Goal: Task Accomplishment & Management: Manage account settings

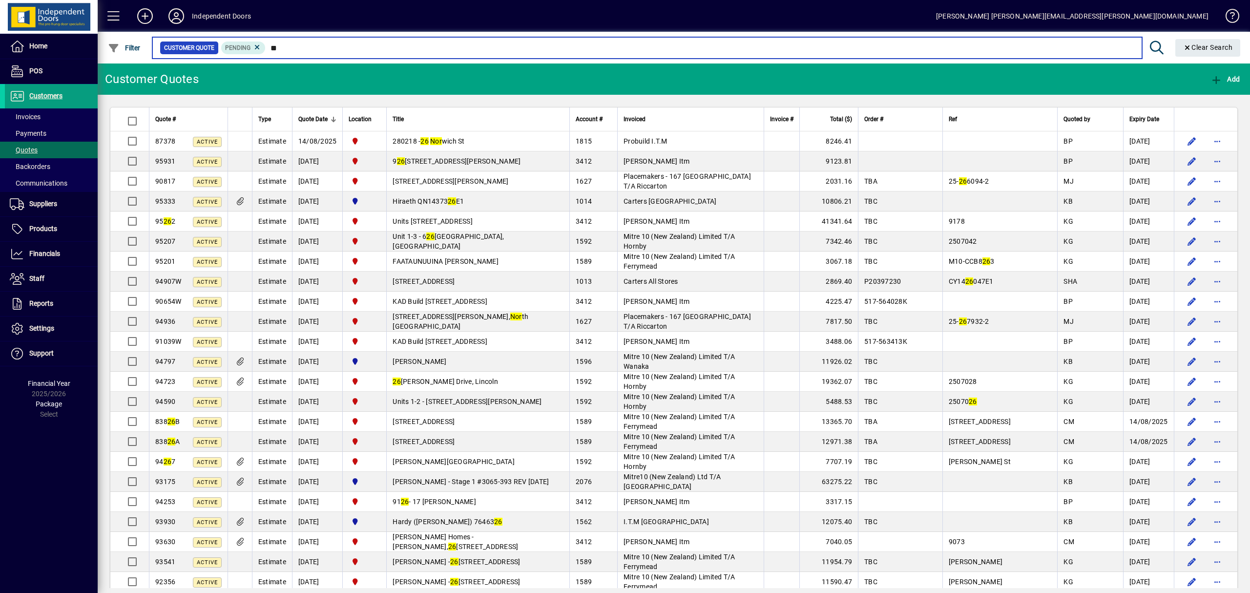
type input "*"
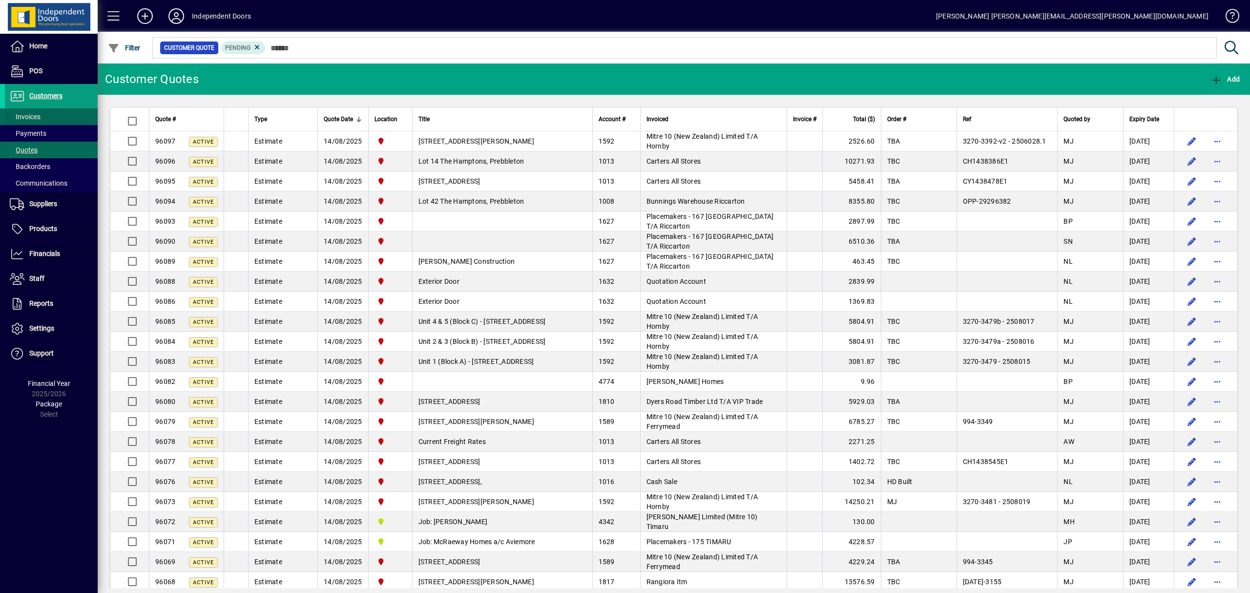
click at [37, 112] on span "Invoices" at bounding box center [23, 117] width 36 height 10
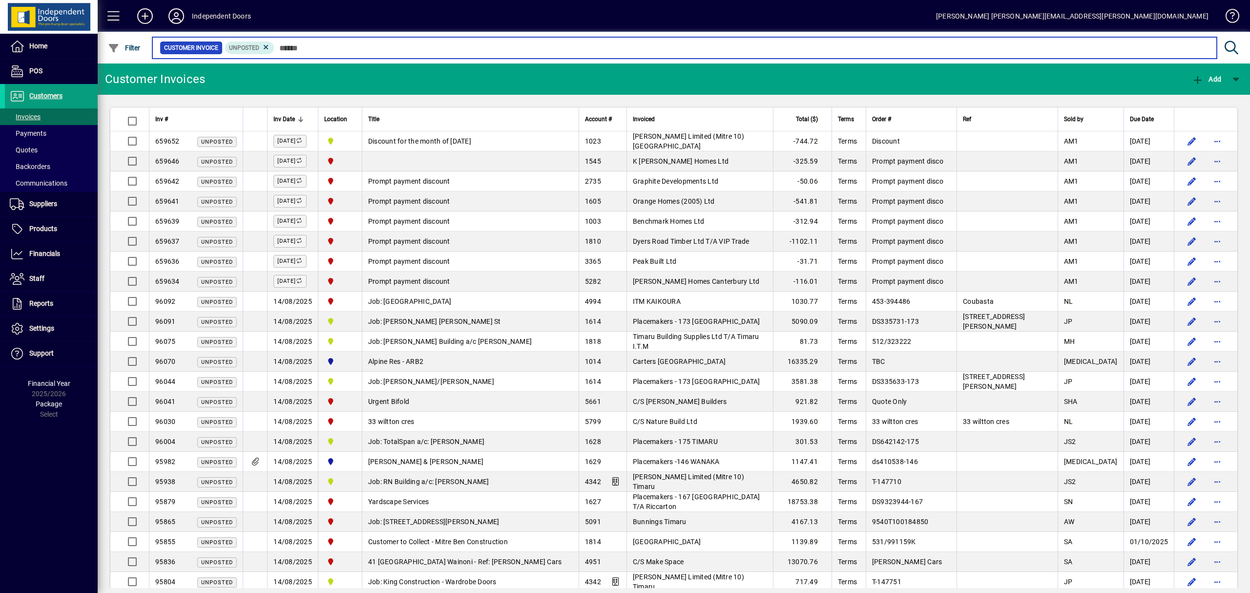
click at [330, 48] on input "text" at bounding box center [741, 48] width 935 height 14
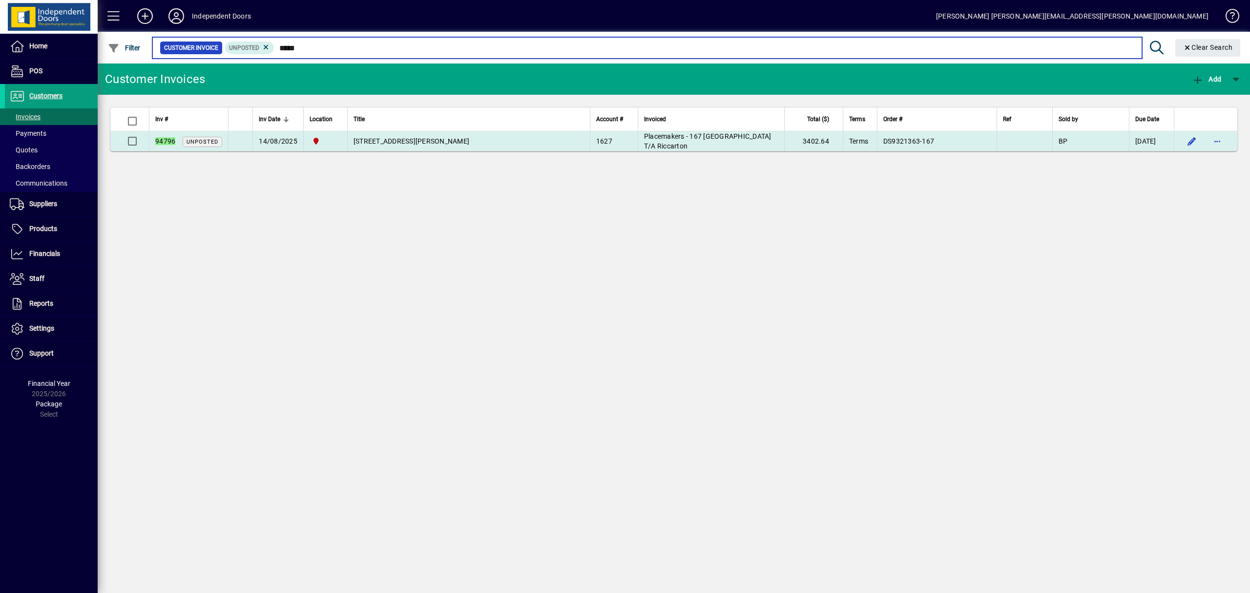
type input "*****"
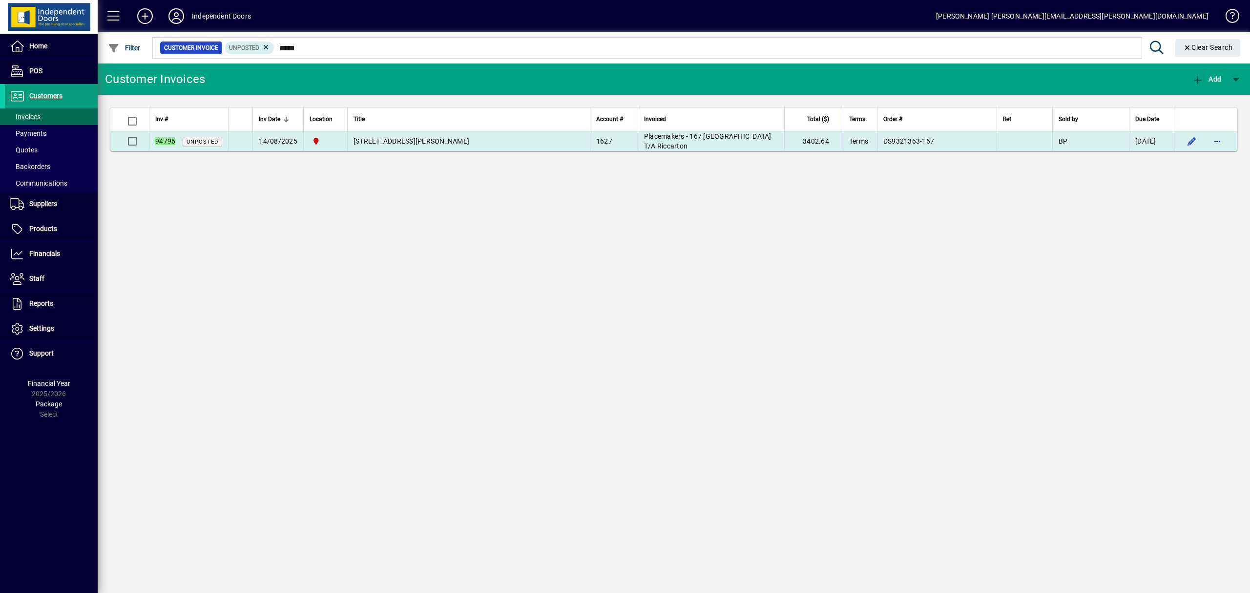
click at [422, 146] on td "Lot 18, 16 Elsie Lange Way" at bounding box center [468, 141] width 243 height 20
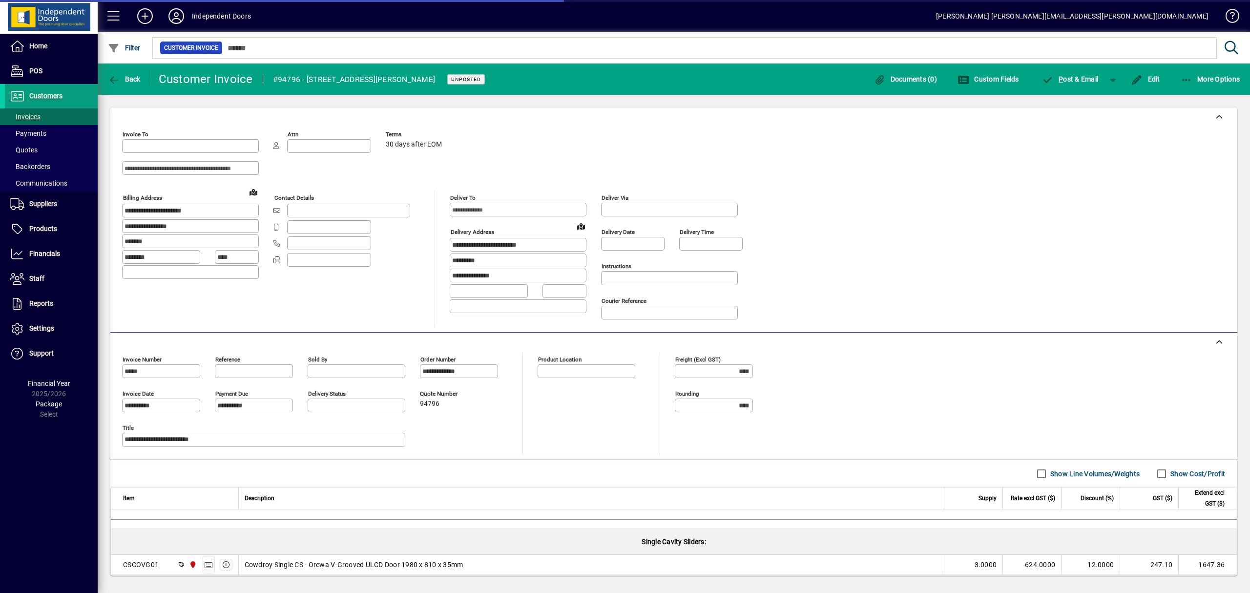
type input "**********"
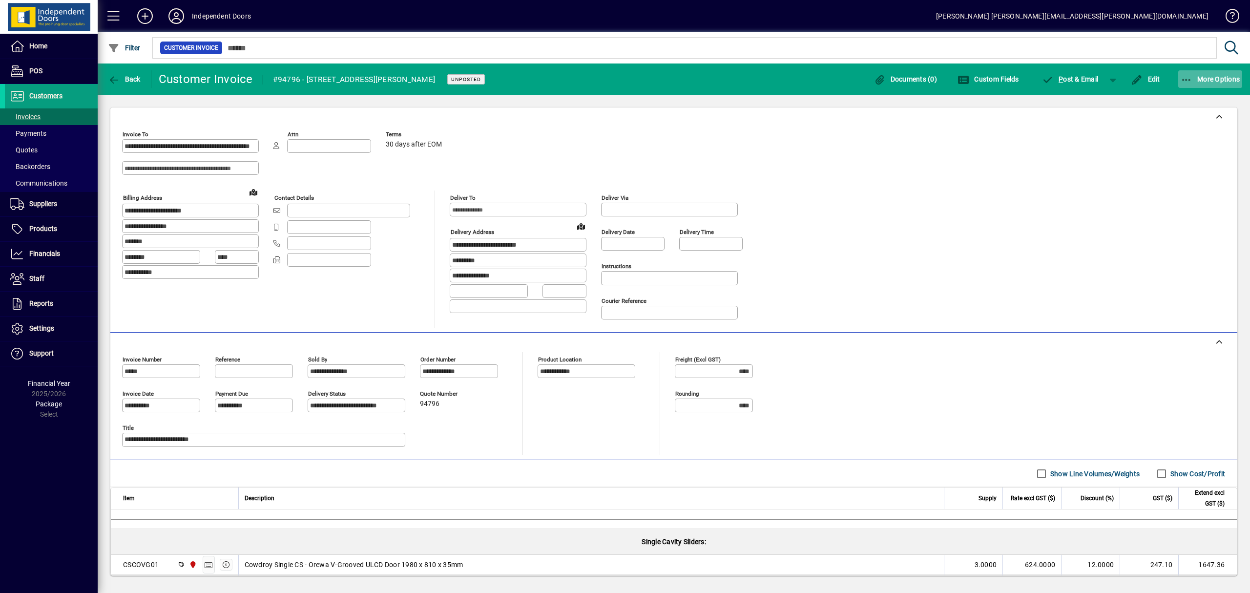
click at [1193, 81] on span "More Options" at bounding box center [1211, 79] width 60 height 8
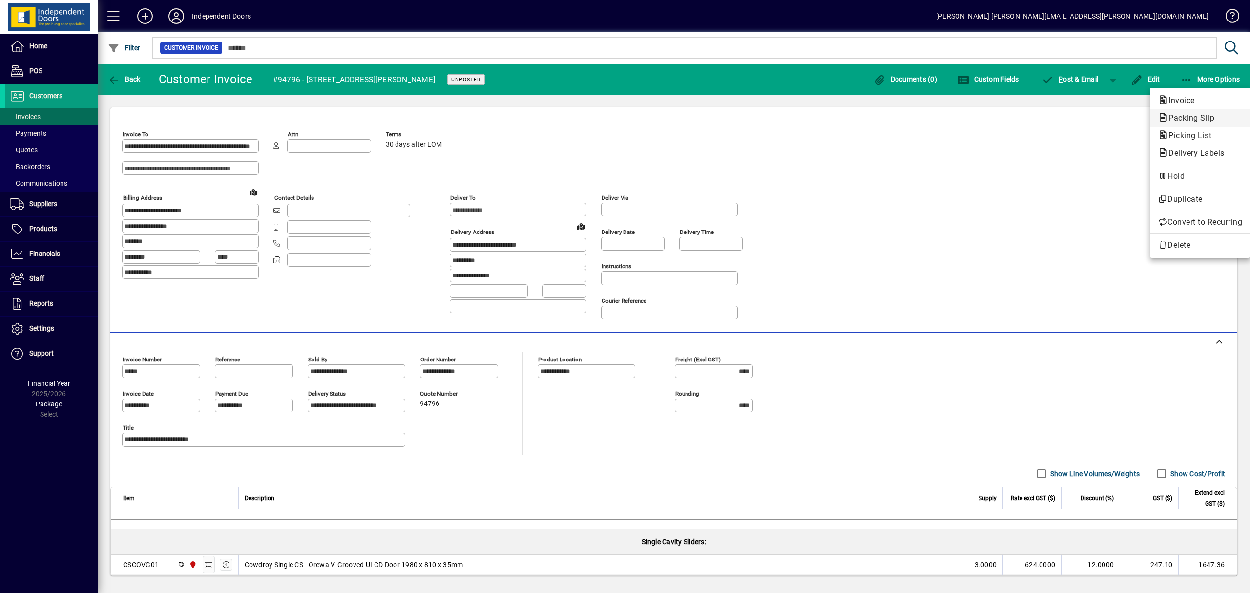
click at [1193, 116] on span "Packing Slip" at bounding box center [1189, 117] width 62 height 9
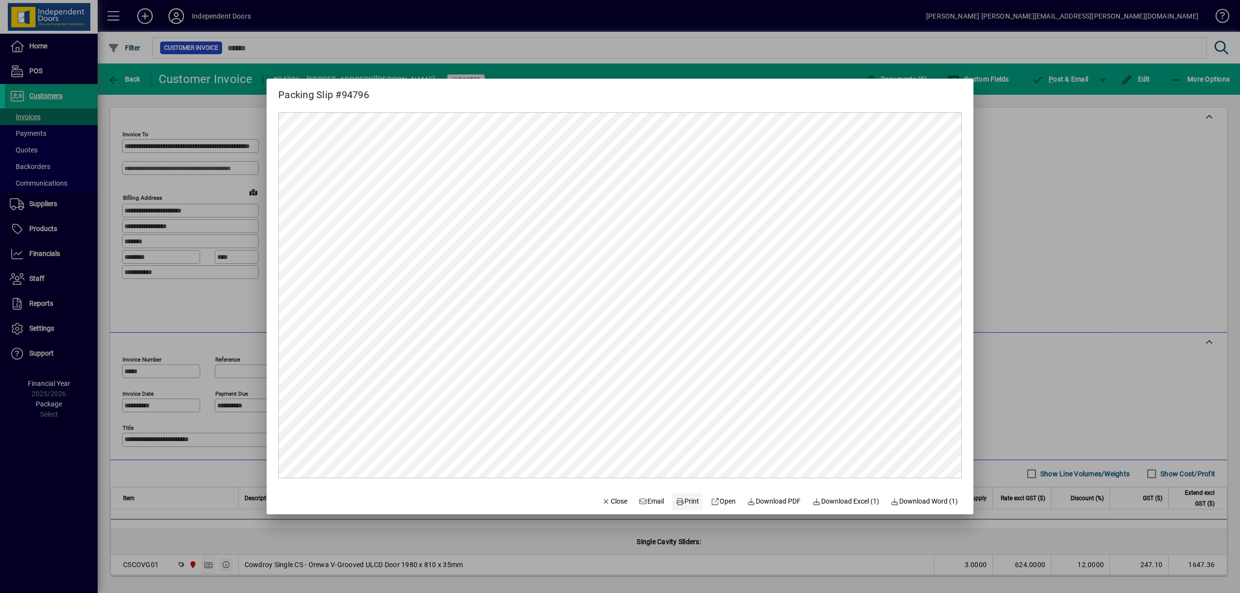
click at [684, 508] on span at bounding box center [687, 501] width 31 height 23
click at [1059, 77] on div at bounding box center [620, 296] width 1240 height 593
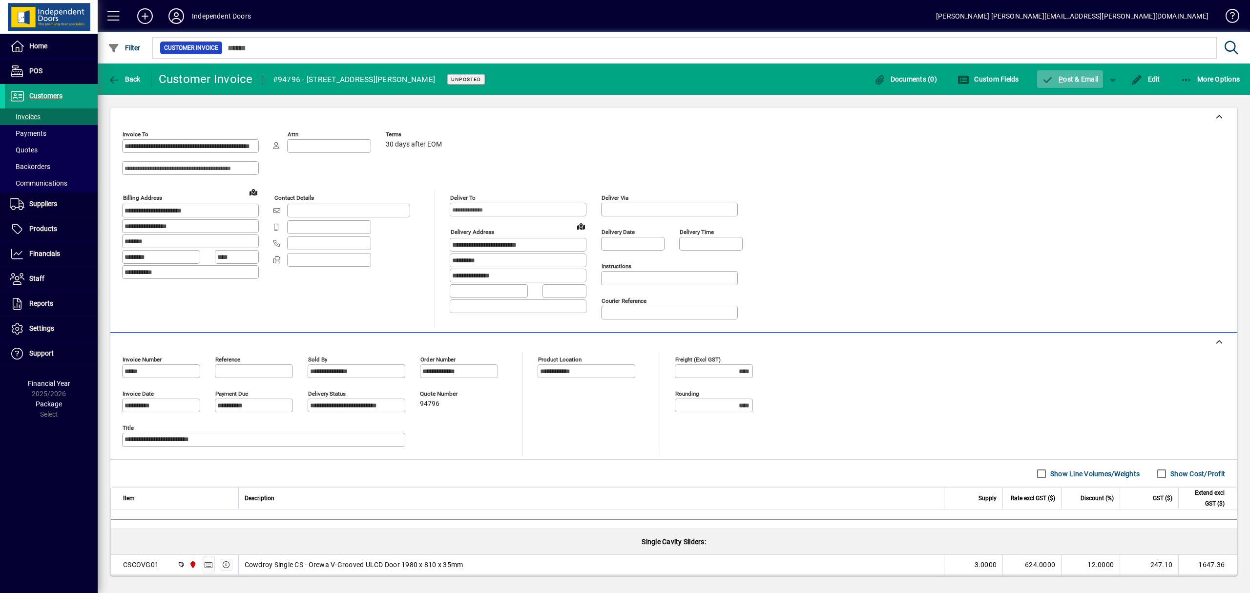
click at [1059, 77] on span "P" at bounding box center [1061, 79] width 4 height 8
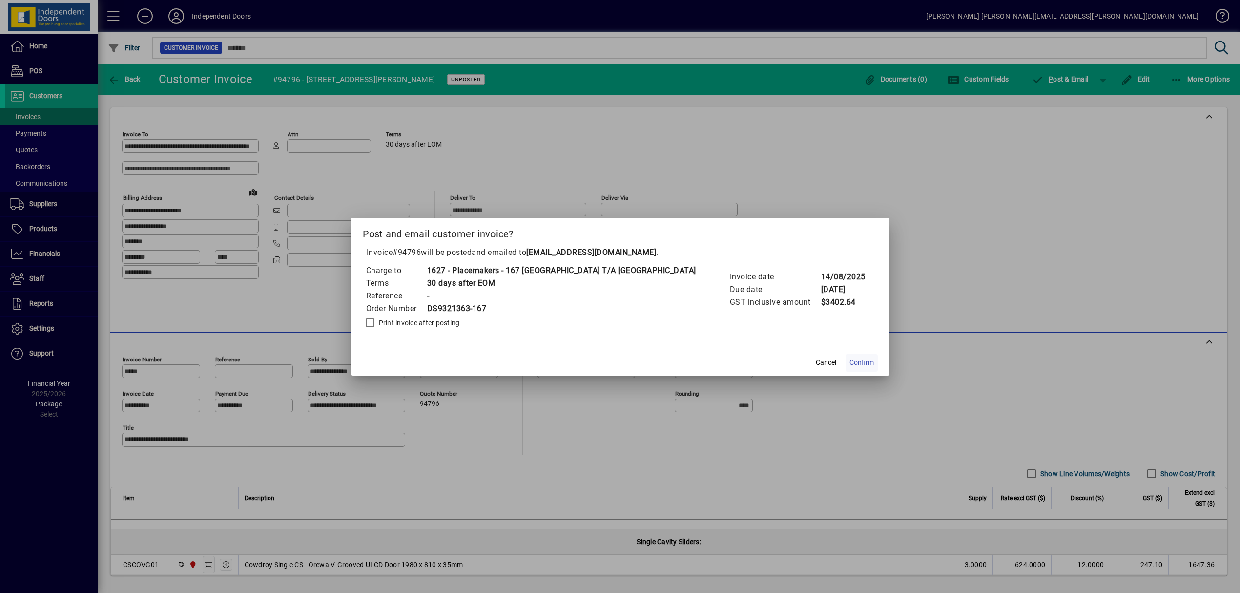
click at [850, 361] on span "Confirm" at bounding box center [862, 362] width 24 height 10
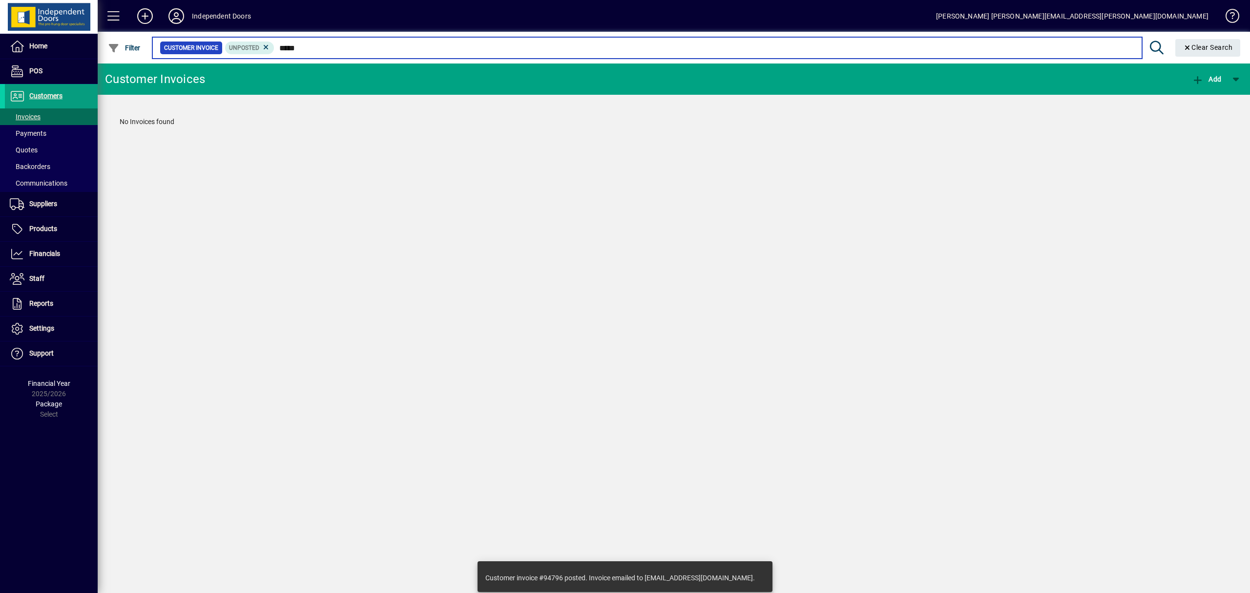
drag, startPoint x: 293, startPoint y: 44, endPoint x: 276, endPoint y: 43, distance: 17.6
click at [276, 43] on input "*****" at bounding box center [703, 48] width 859 height 14
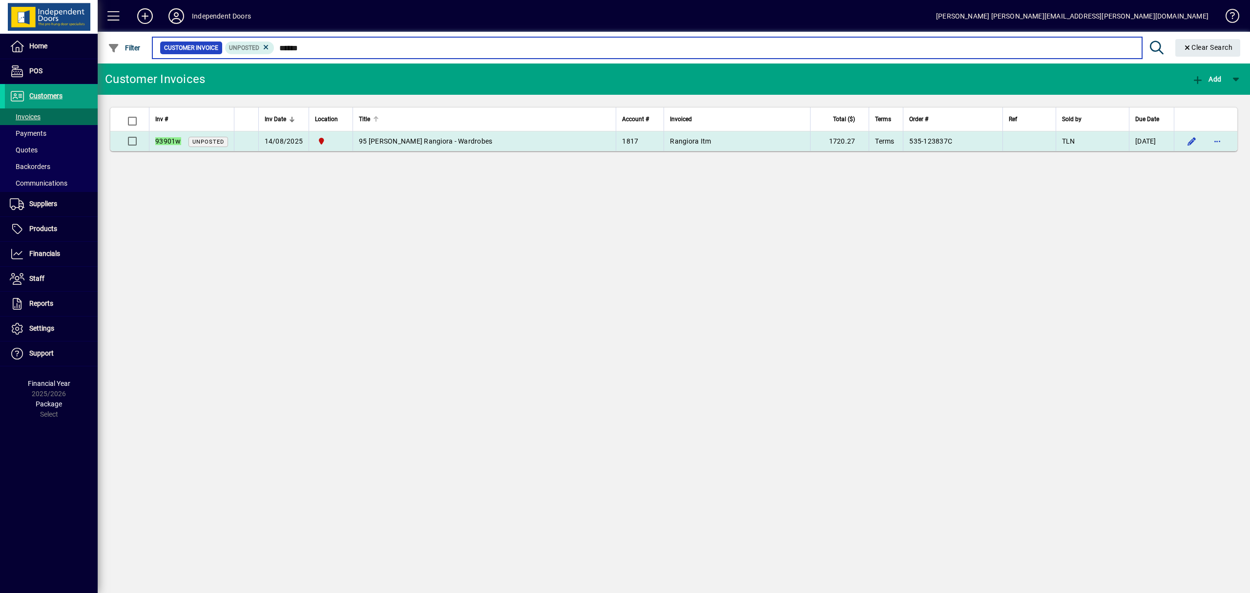
type input "******"
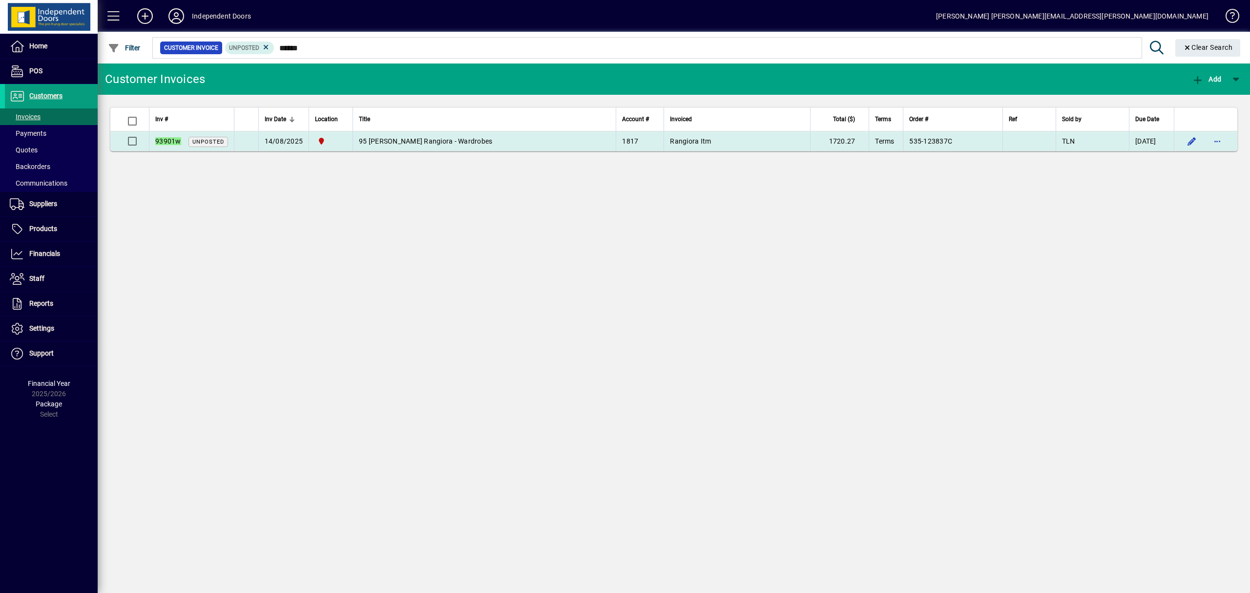
click at [426, 138] on span "95 Charles St Rangiora - Wardrobes" at bounding box center [425, 141] width 133 height 8
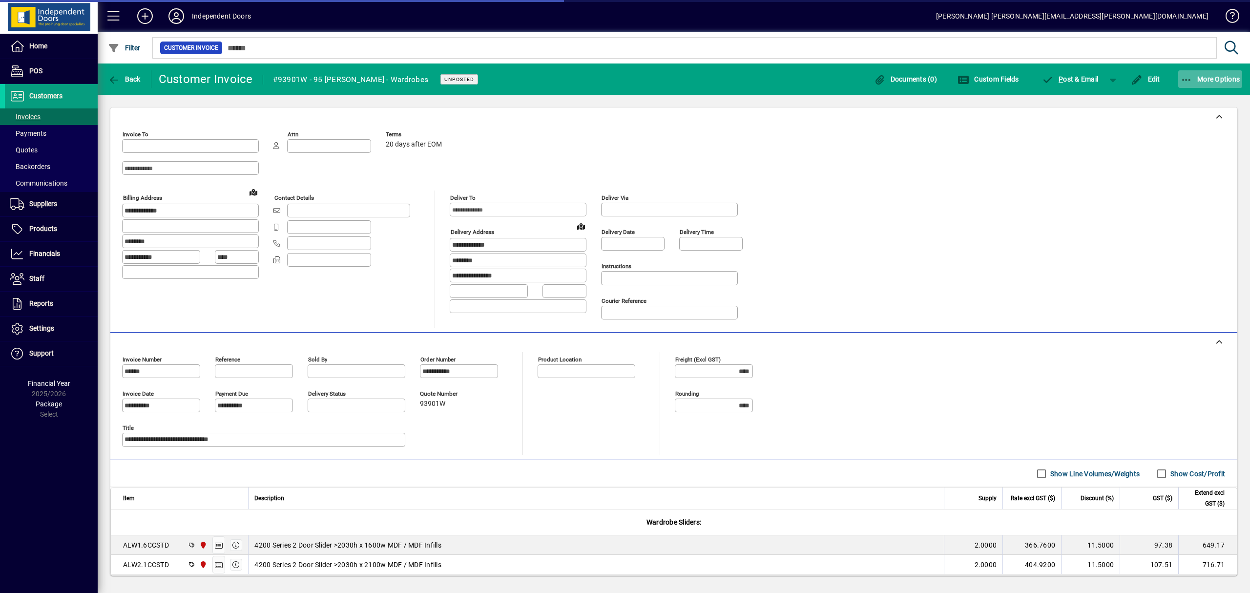
type input "**********"
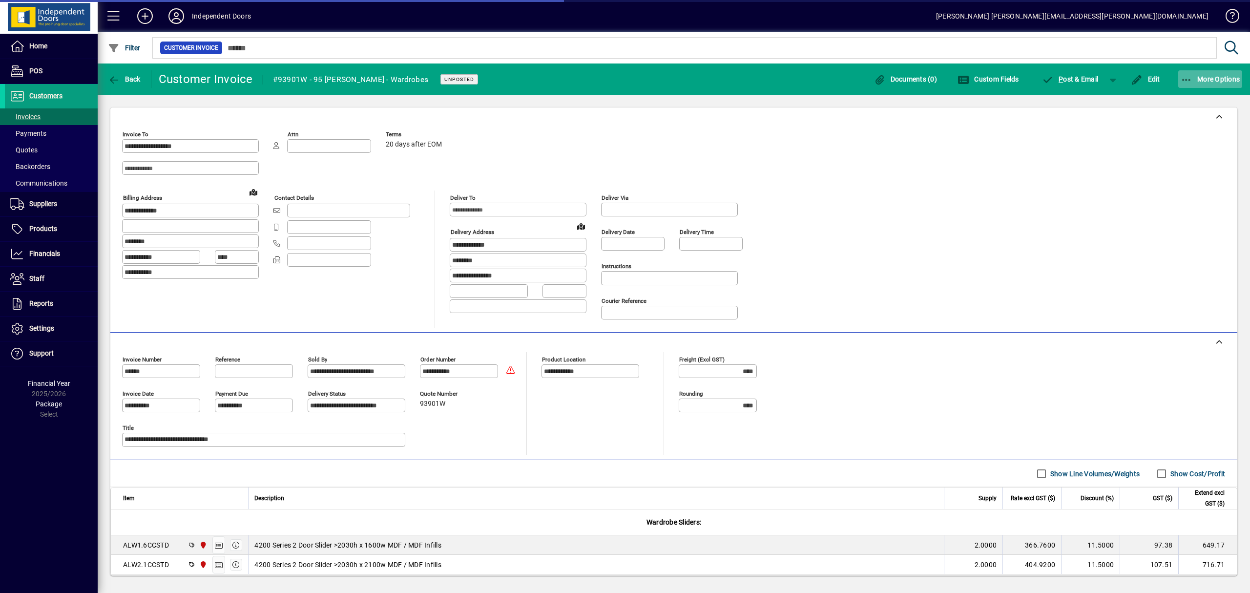
click at [1186, 81] on icon "button" at bounding box center [1187, 80] width 12 height 10
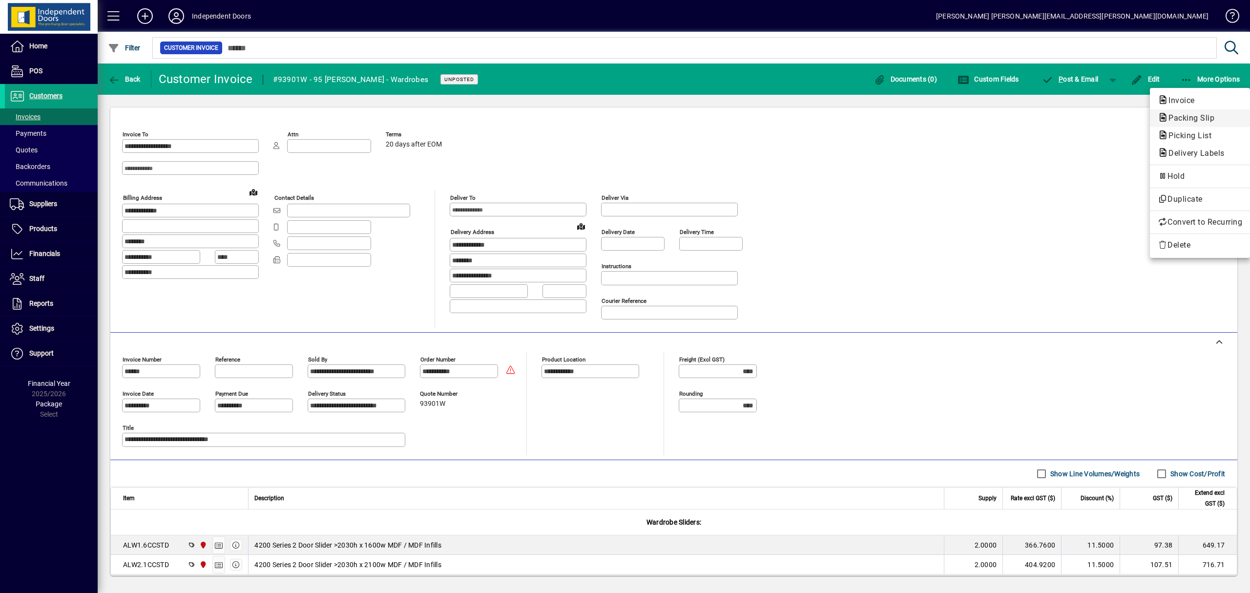
click at [1186, 116] on span "Packing Slip" at bounding box center [1189, 117] width 62 height 9
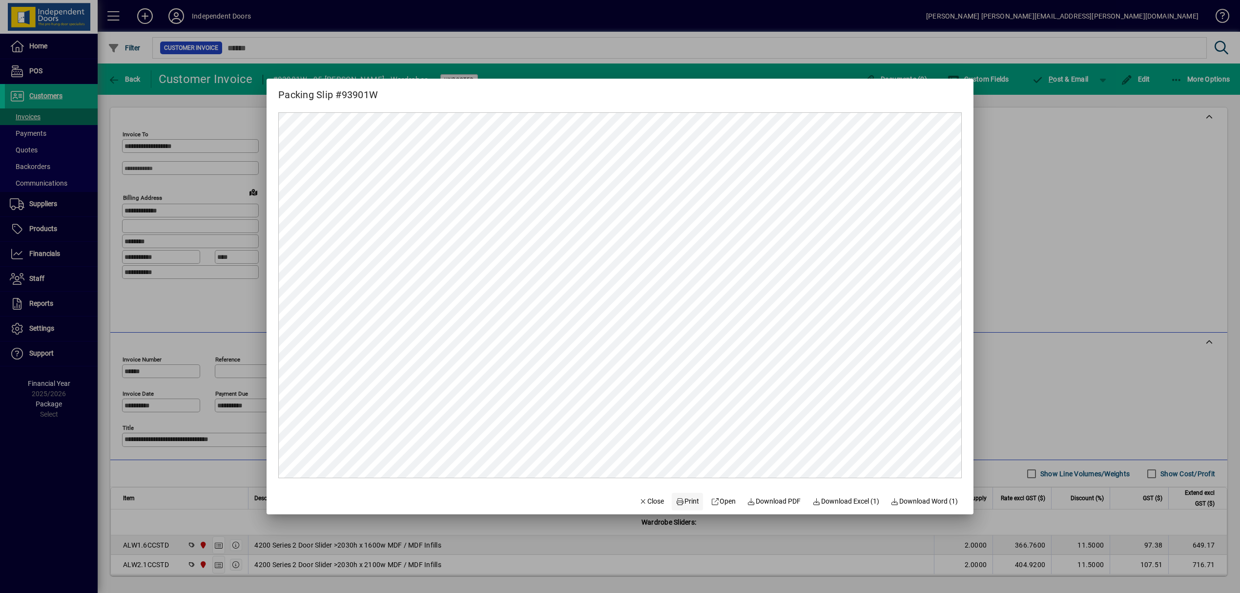
click at [688, 505] on span "Print" at bounding box center [687, 501] width 23 height 10
click at [1063, 75] on div at bounding box center [620, 296] width 1240 height 593
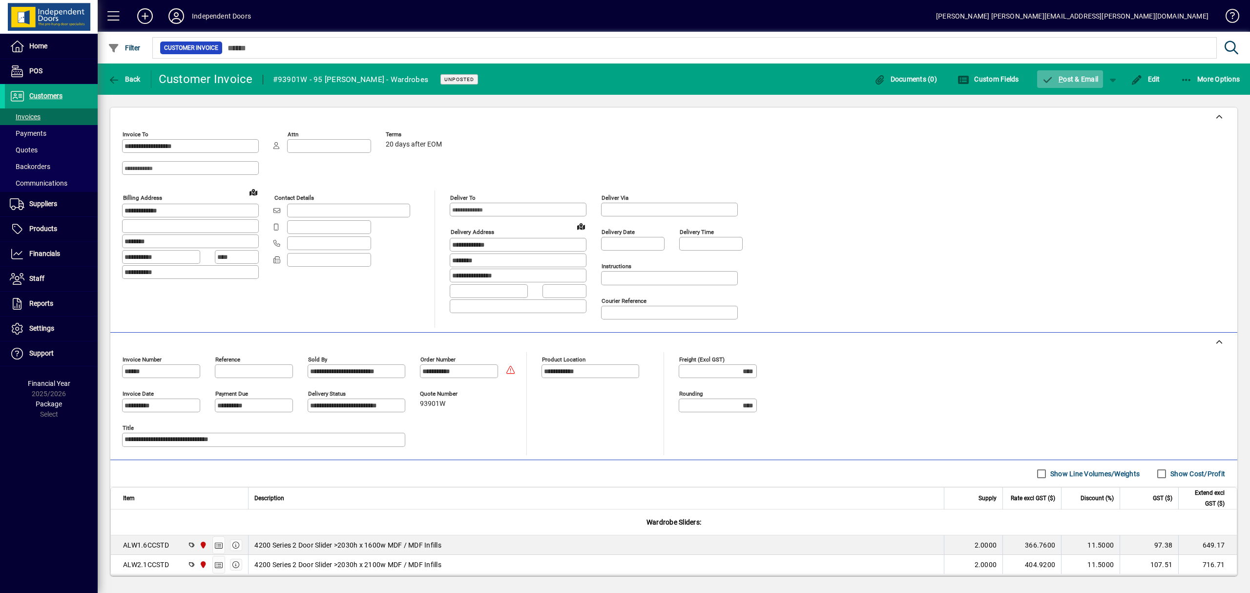
click at [1063, 75] on span "P ost & Email" at bounding box center [1070, 79] width 57 height 8
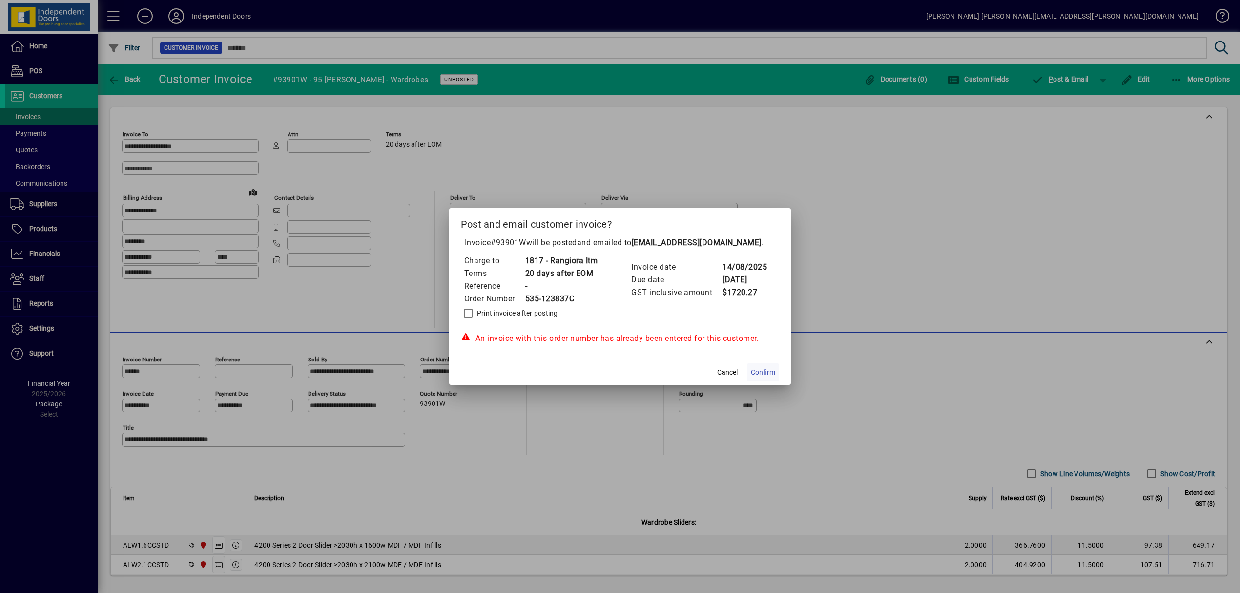
click at [770, 369] on span "Confirm" at bounding box center [763, 372] width 24 height 10
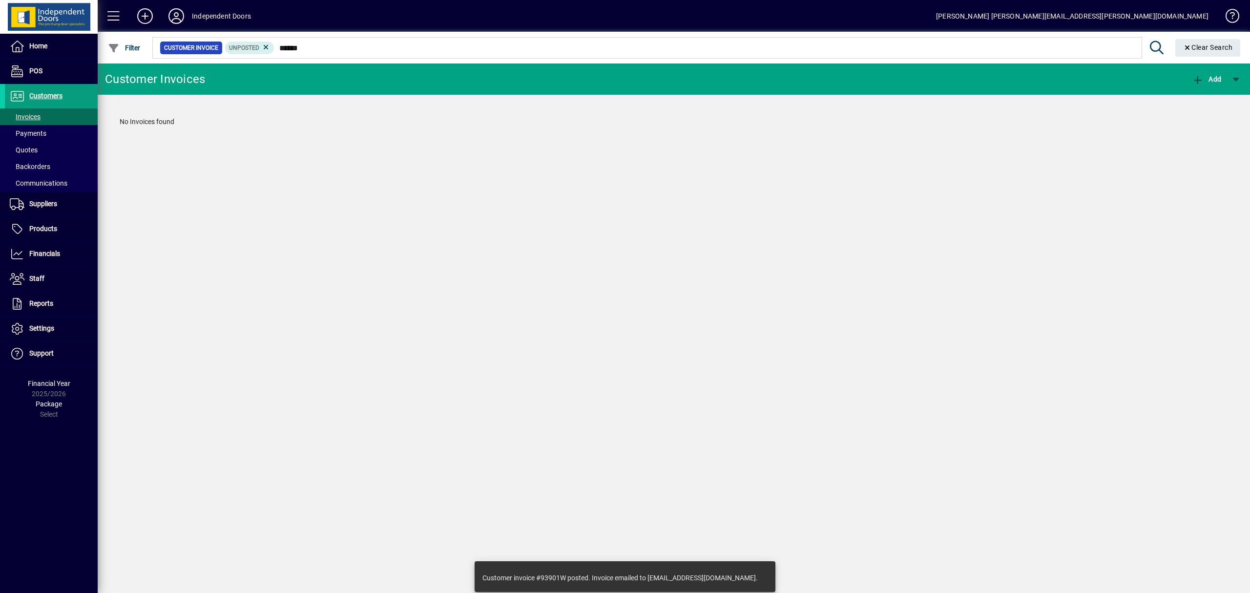
drag, startPoint x: 469, startPoint y: 42, endPoint x: 292, endPoint y: 41, distance: 177.3
click at [292, 41] on div at bounding box center [727, 37] width 1152 height 11
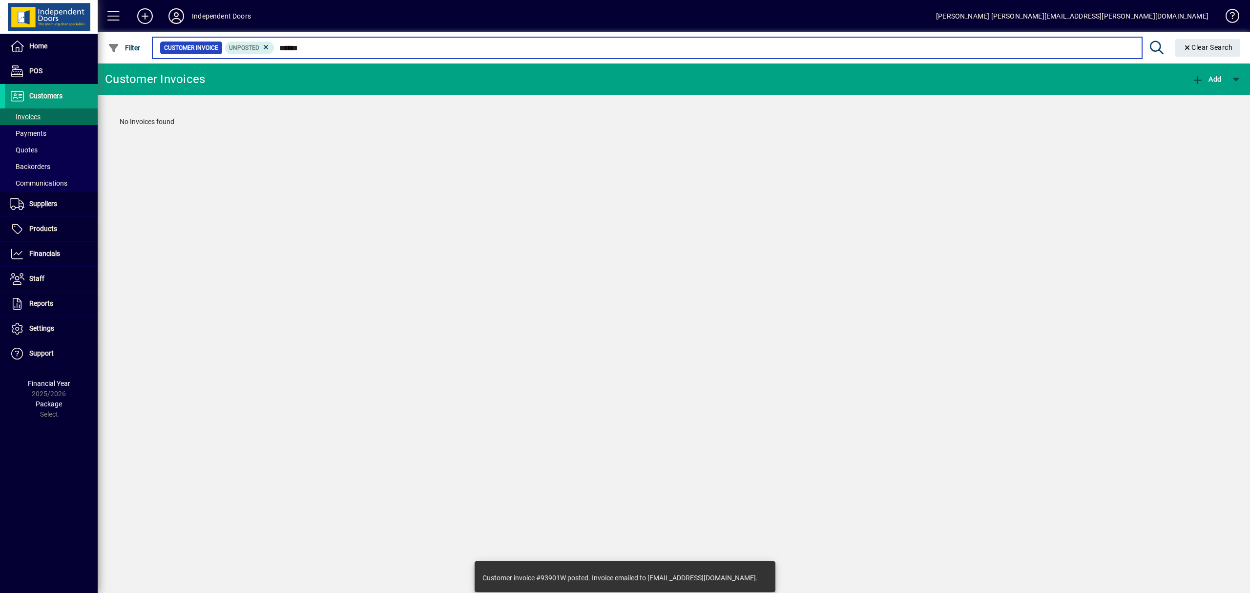
drag, startPoint x: 329, startPoint y: 45, endPoint x: 280, endPoint y: 47, distance: 49.4
click at [280, 47] on input "******" at bounding box center [703, 48] width 859 height 14
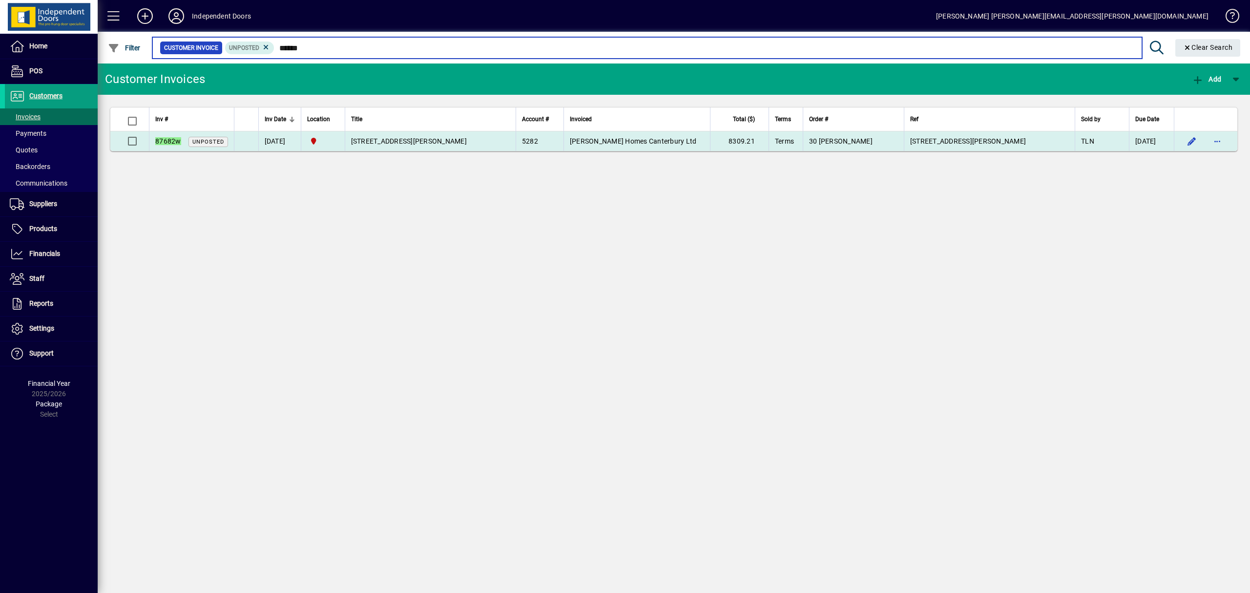
type input "******"
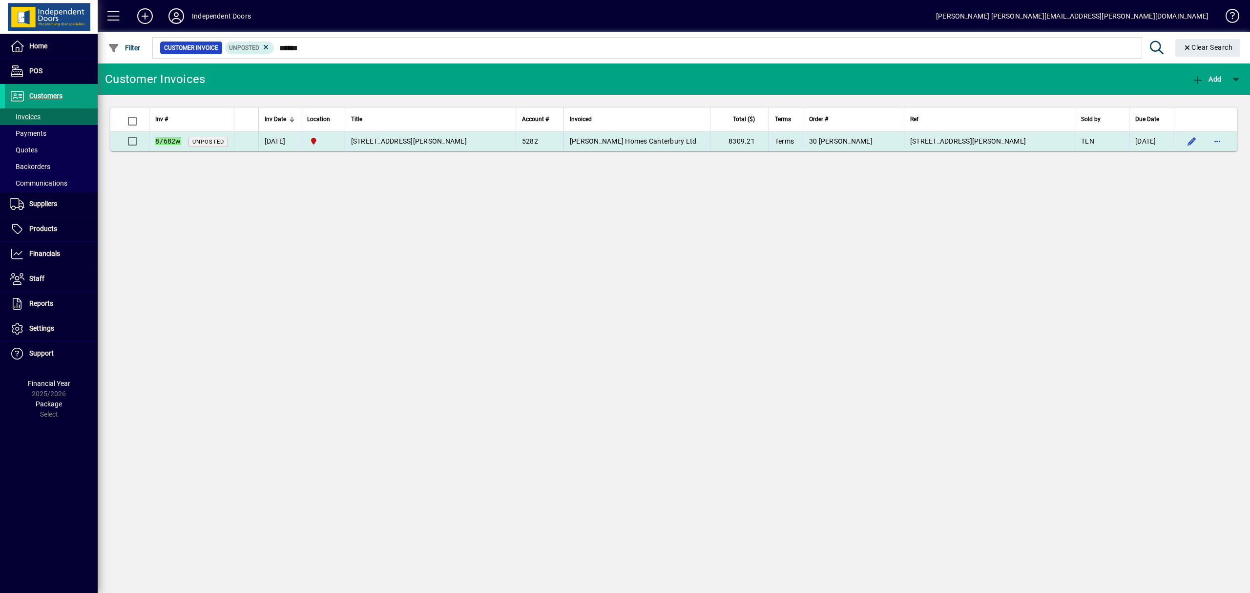
click at [414, 141] on span "30 McLean Street - WARDROBES" at bounding box center [409, 141] width 116 height 8
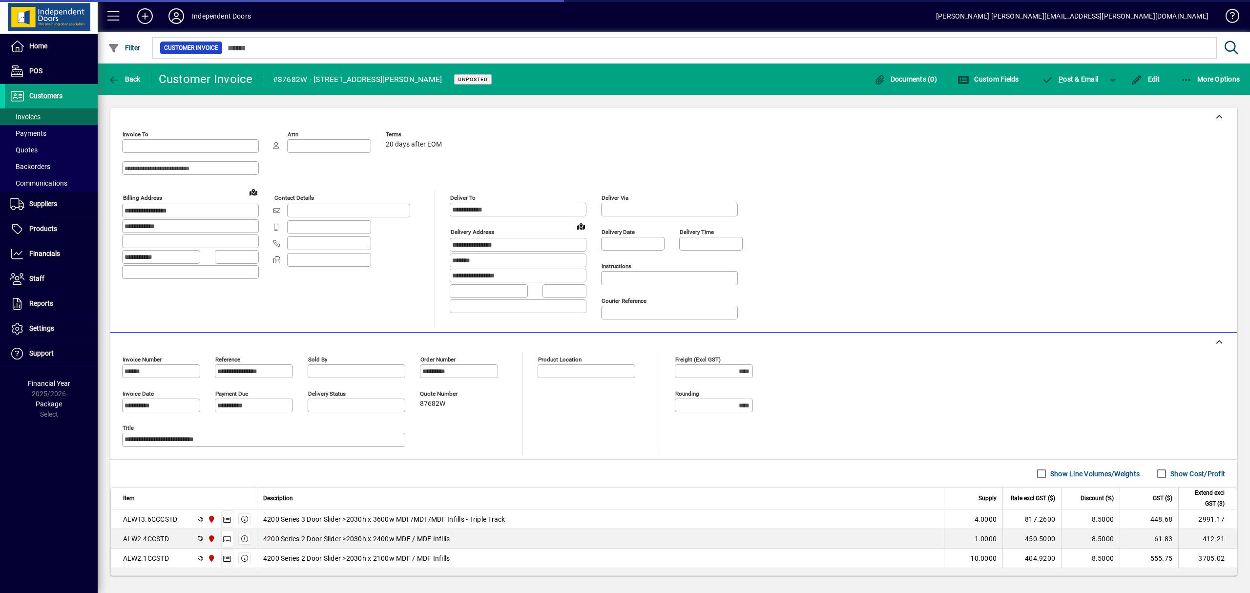
type input "**********"
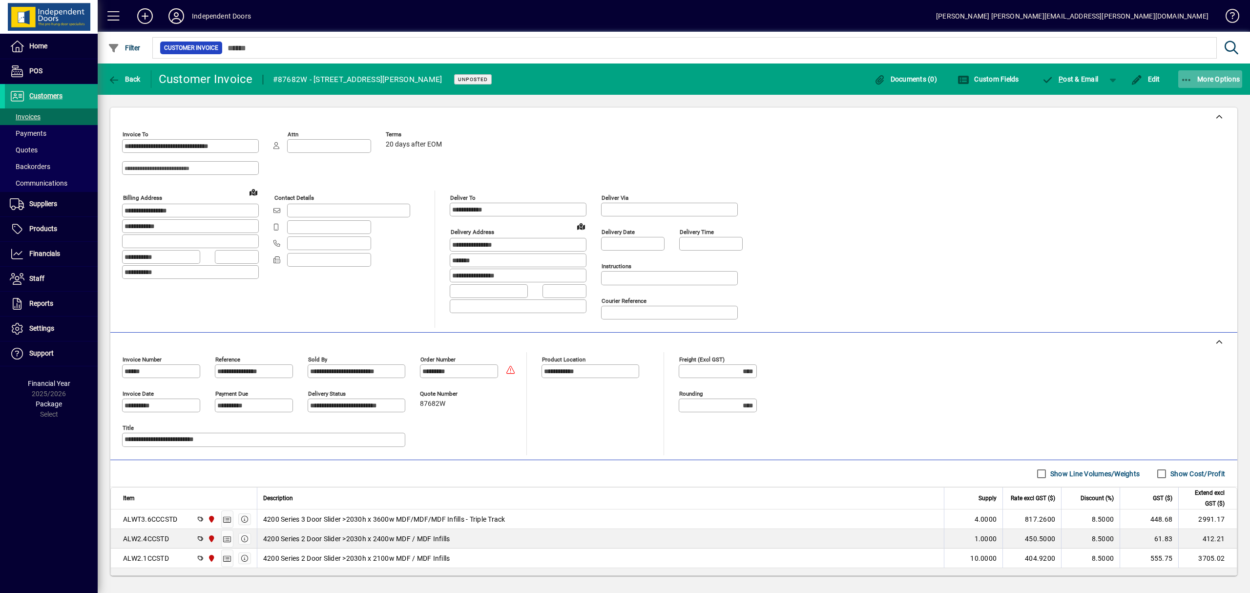
click at [1189, 78] on icon "button" at bounding box center [1187, 80] width 12 height 10
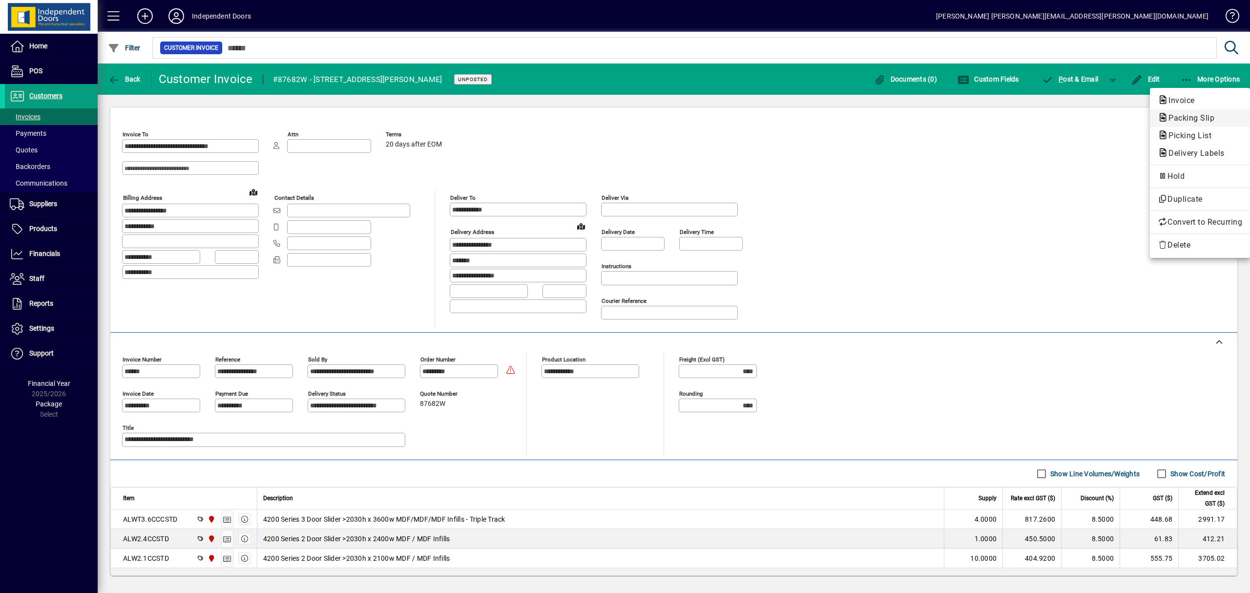
click at [1194, 115] on span "Packing Slip" at bounding box center [1189, 117] width 62 height 9
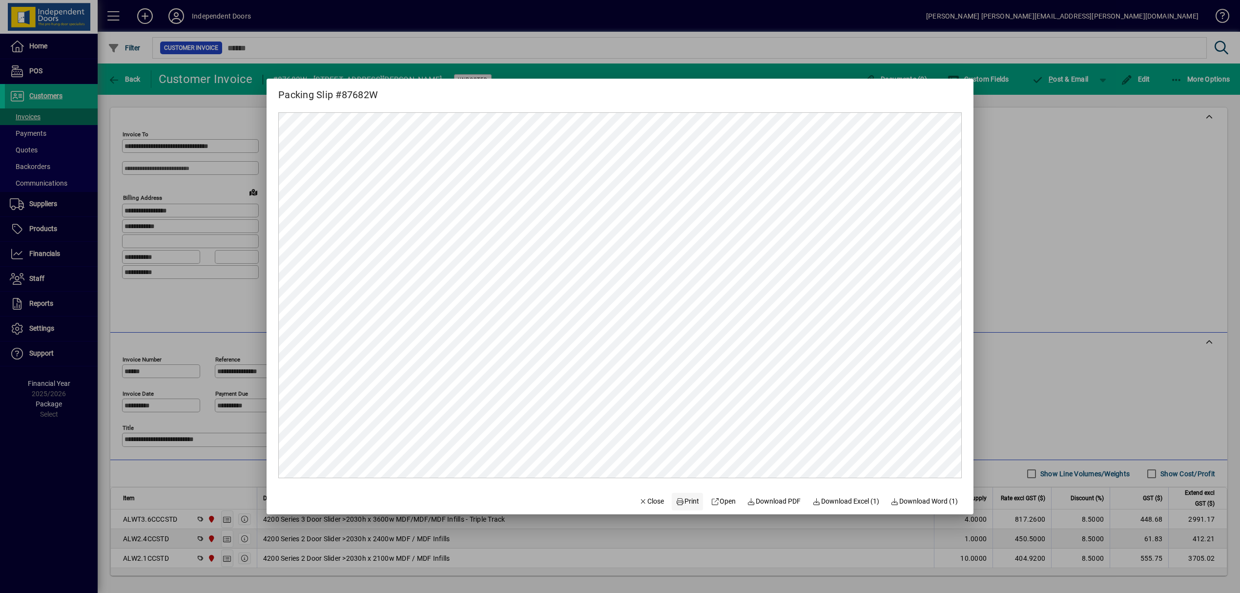
click at [686, 502] on span "Print" at bounding box center [687, 501] width 23 height 10
click at [1064, 78] on div at bounding box center [620, 296] width 1240 height 593
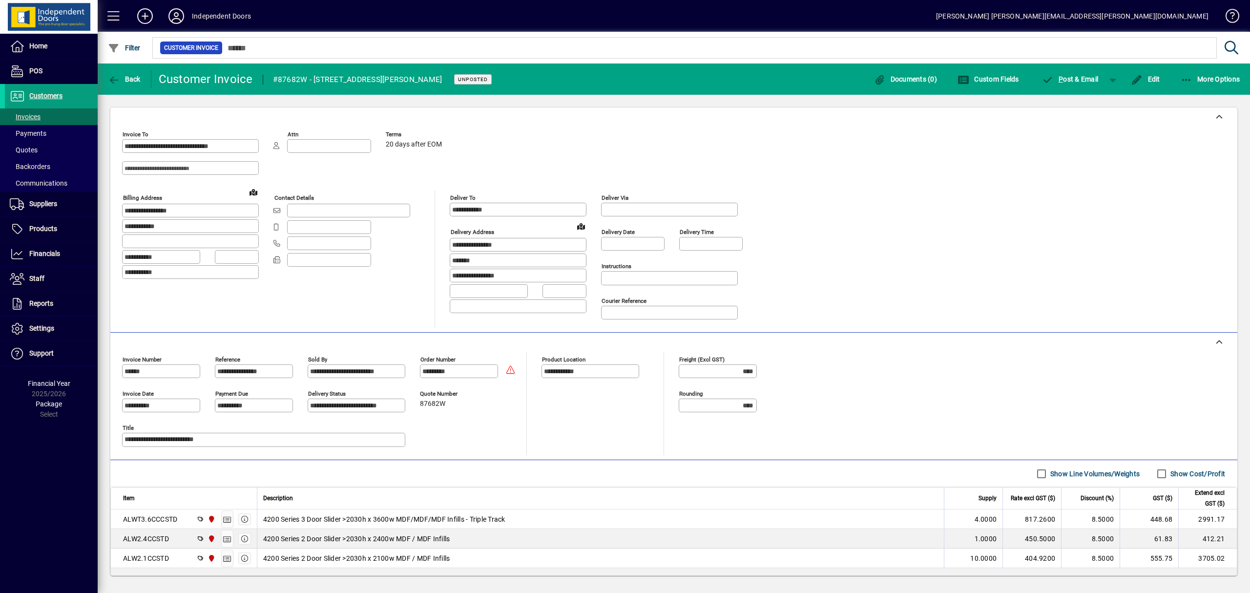
click at [1064, 78] on span "P ost & Email" at bounding box center [1070, 79] width 57 height 8
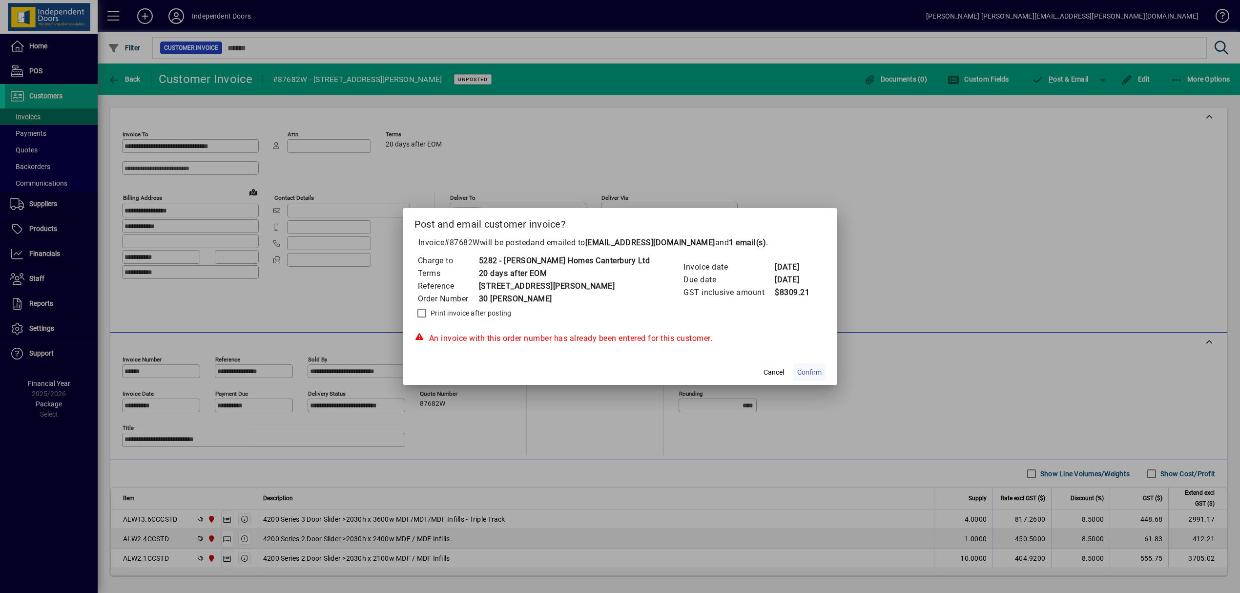
click at [801, 366] on span at bounding box center [810, 371] width 32 height 23
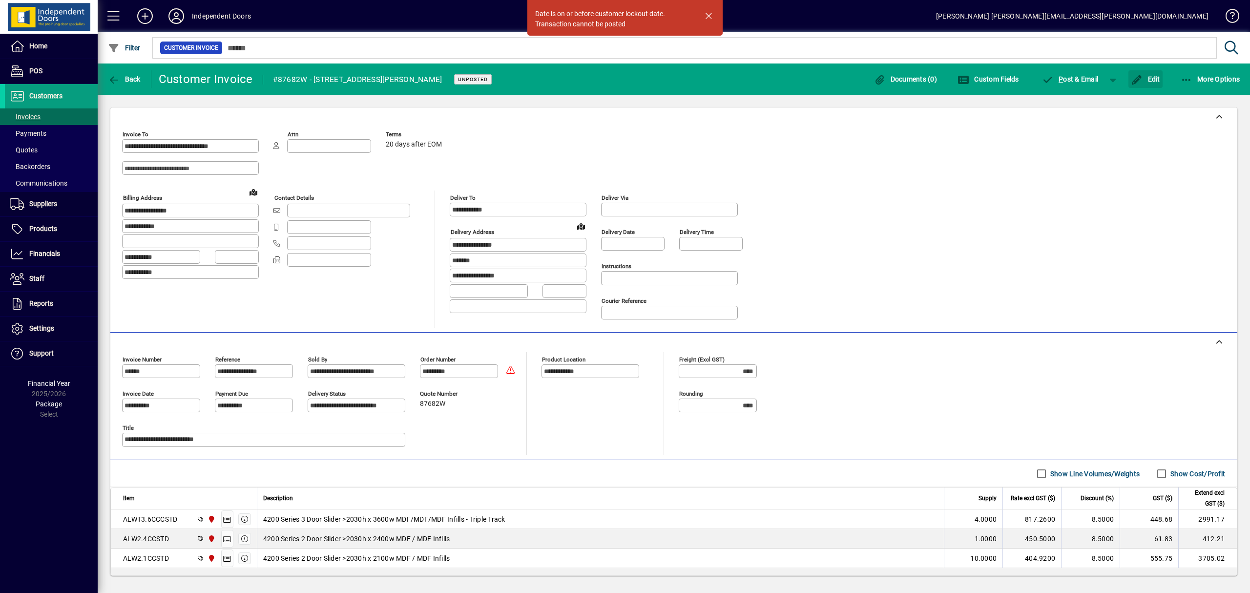
drag, startPoint x: 1152, startPoint y: 78, endPoint x: 489, endPoint y: 280, distance: 693.2
click at [1152, 78] on span "Edit" at bounding box center [1145, 79] width 29 height 8
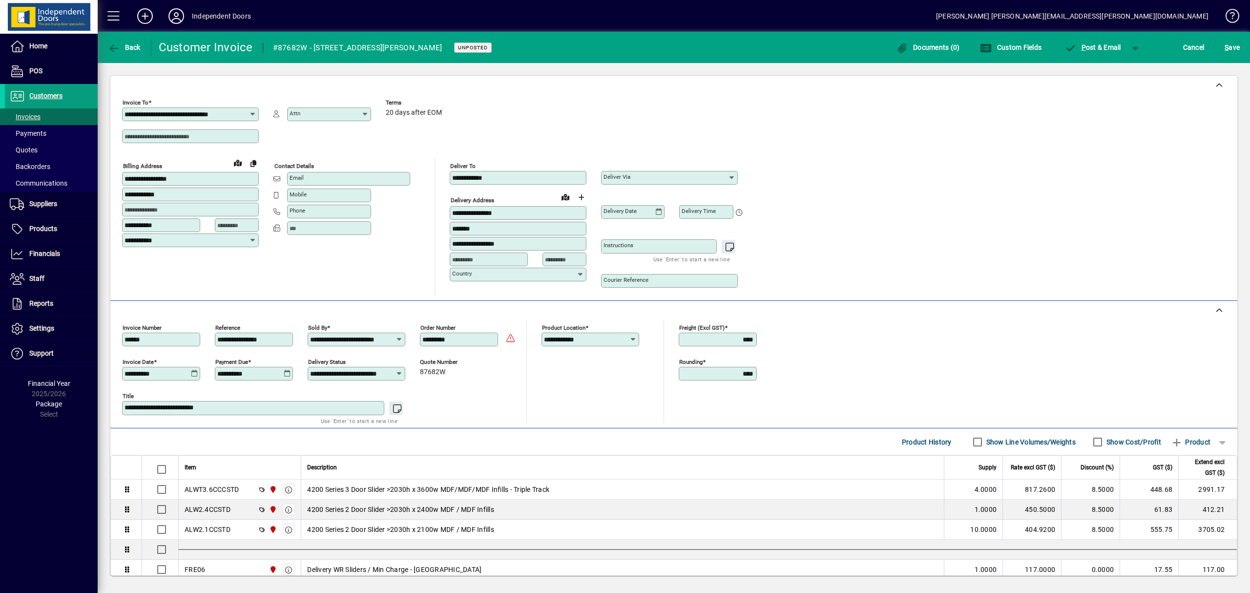
click at [196, 374] on icon at bounding box center [194, 374] width 7 height 8
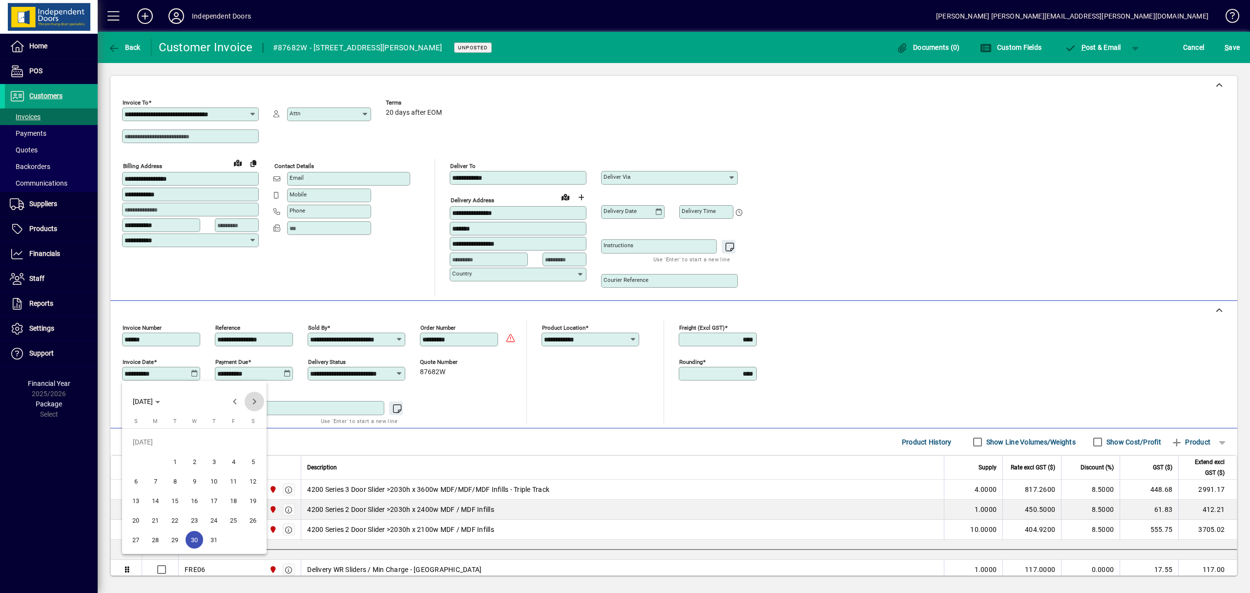
click at [255, 402] on span "Next month" at bounding box center [255, 402] width 20 height 20
click at [214, 479] on span "14" at bounding box center [214, 481] width 18 height 18
type input "**********"
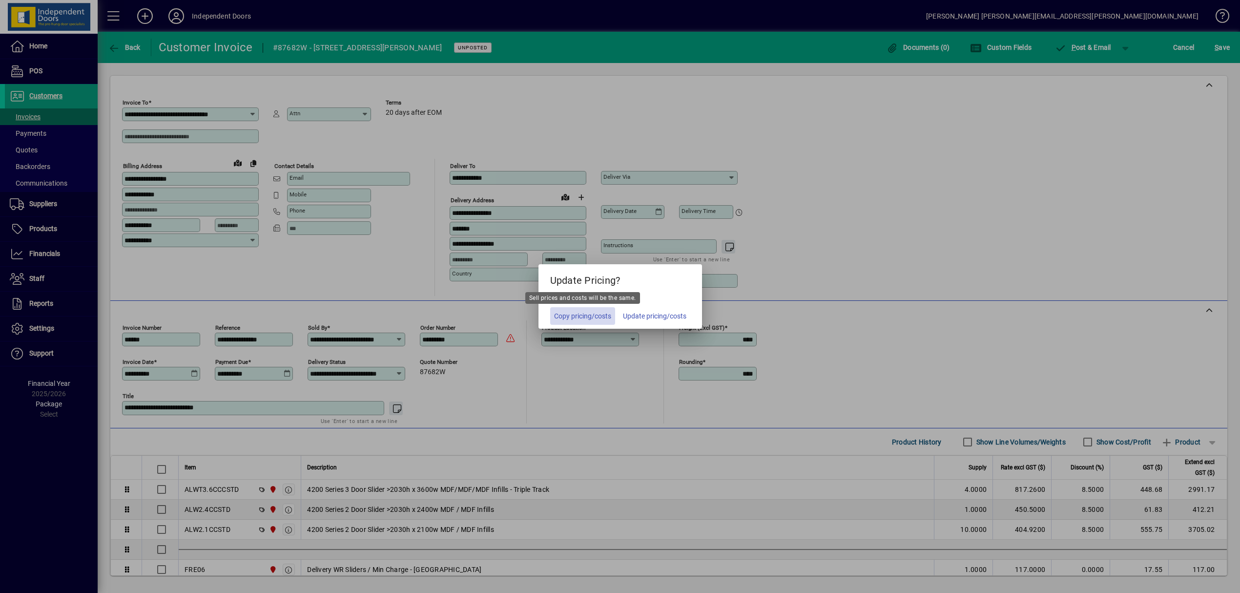
click at [593, 319] on span "Copy pricing/costs" at bounding box center [582, 316] width 57 height 10
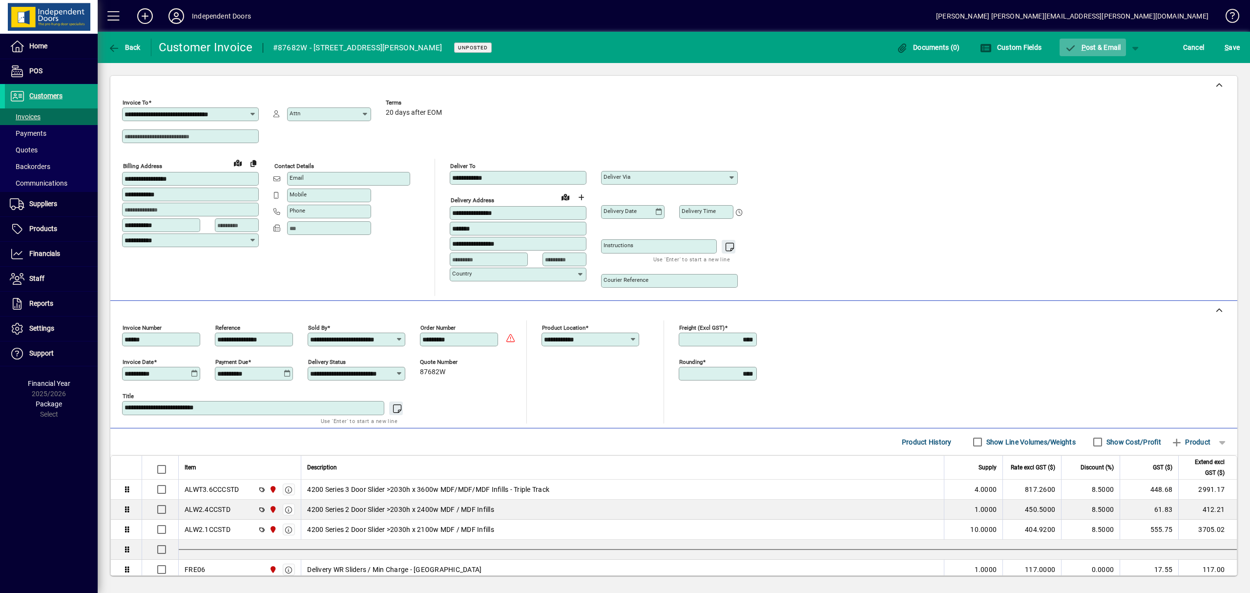
click at [1086, 45] on span "P ost & Email" at bounding box center [1093, 47] width 57 height 8
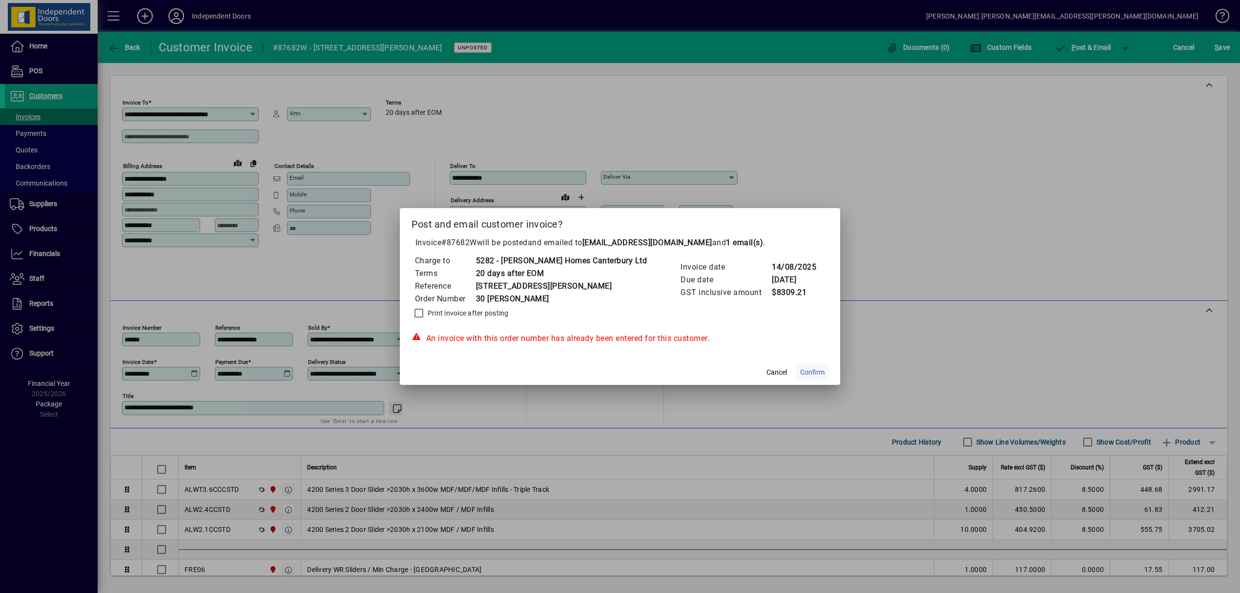
click at [800, 370] on span "Confirm" at bounding box center [812, 372] width 24 height 10
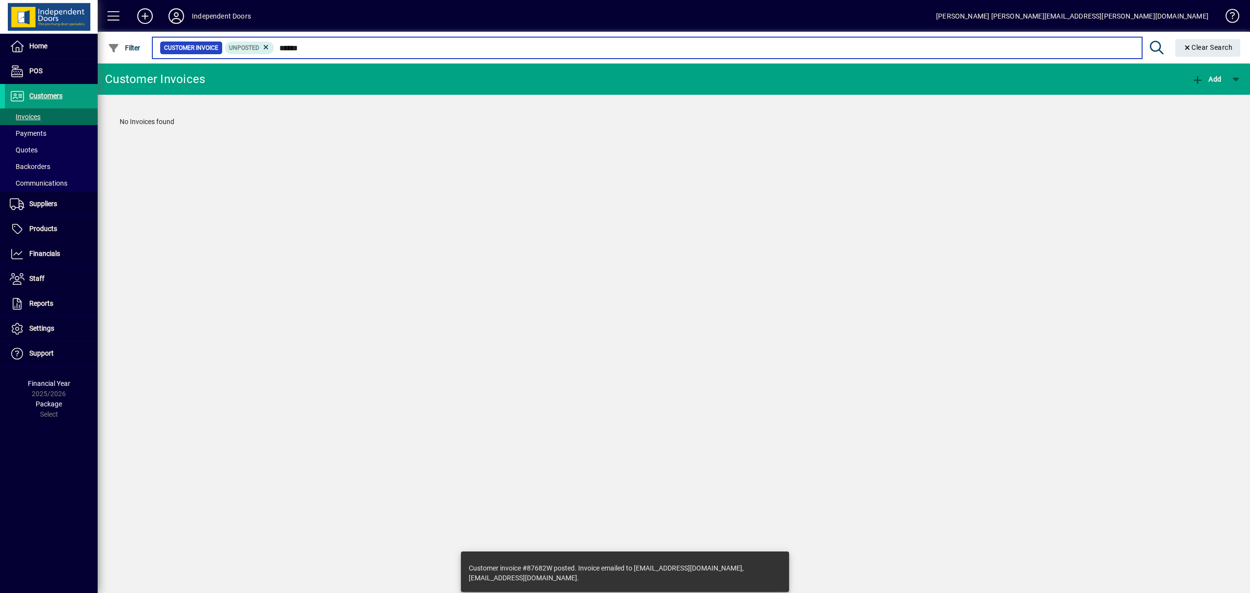
drag, startPoint x: 313, startPoint y: 48, endPoint x: 274, endPoint y: 43, distance: 39.4
click at [274, 43] on input "******" at bounding box center [703, 48] width 859 height 14
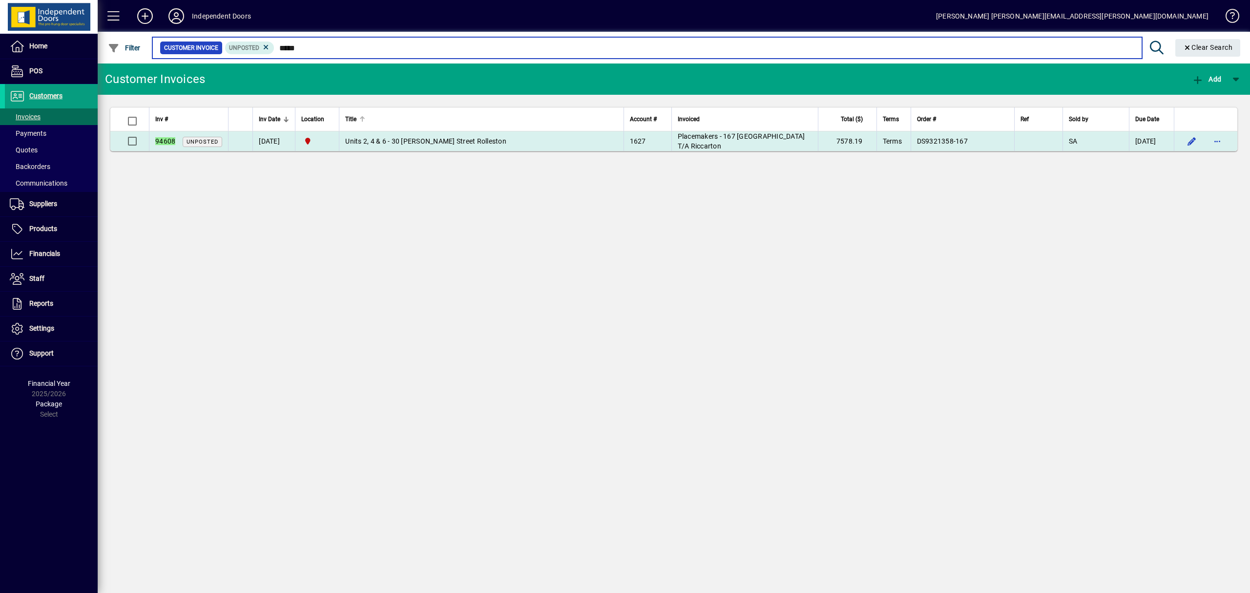
type input "*****"
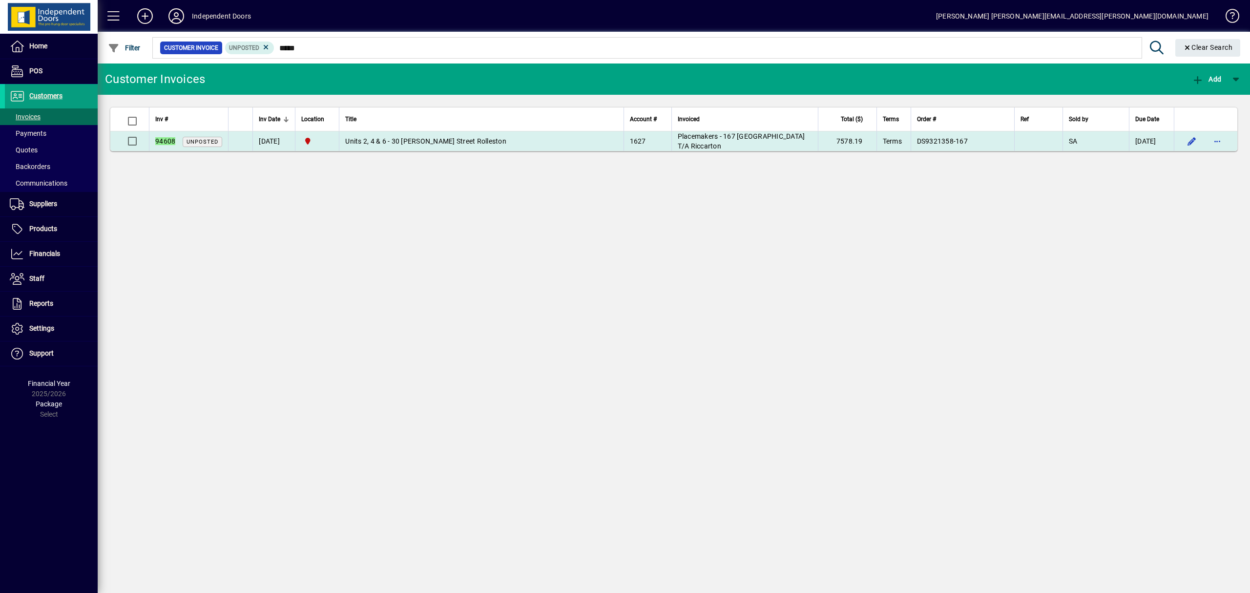
click at [391, 137] on span "Units 2, 4 & 6 - 30 George Street Rolleston" at bounding box center [425, 141] width 161 height 8
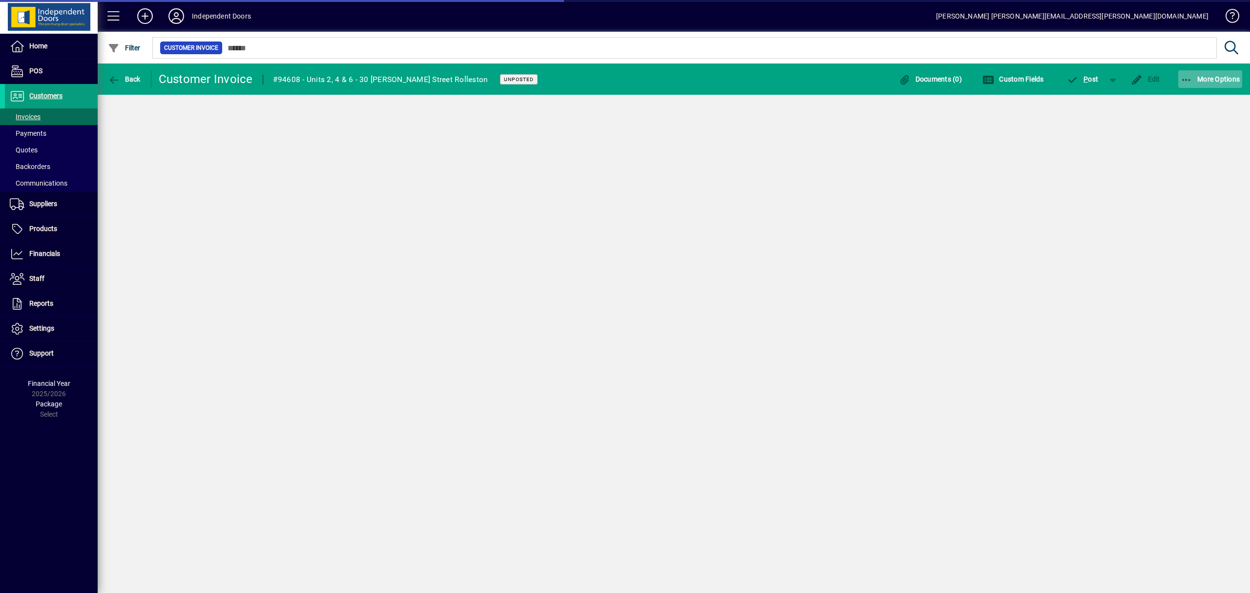
click at [1190, 77] on icon "button" at bounding box center [1187, 80] width 12 height 10
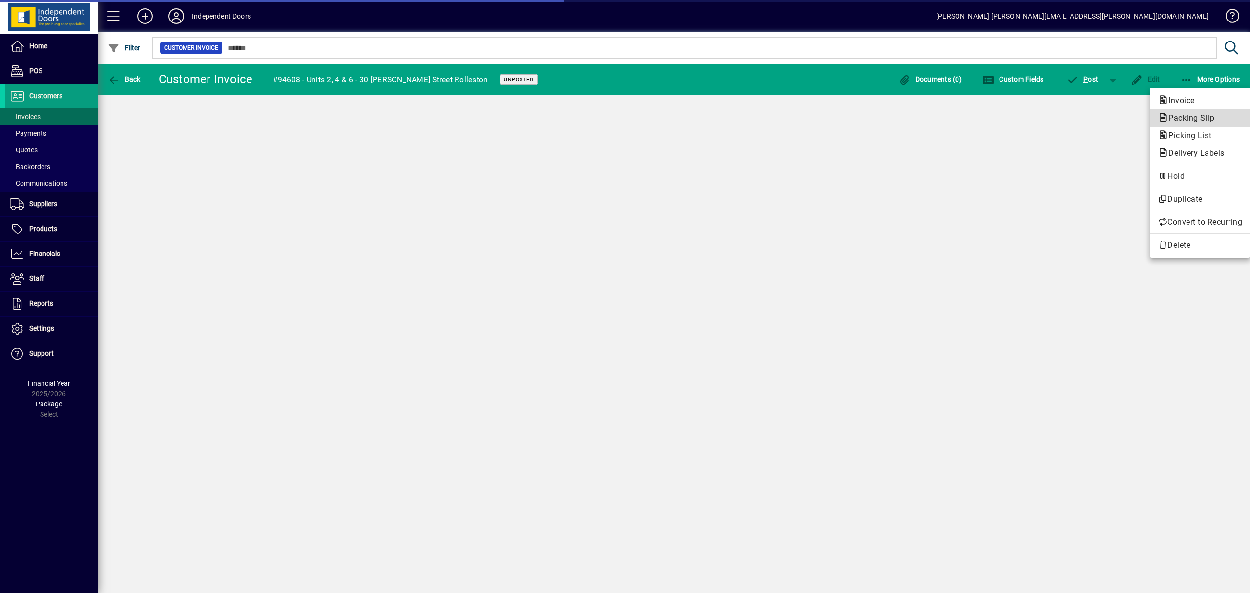
click at [1192, 124] on span "Packing Slip" at bounding box center [1200, 118] width 84 height 12
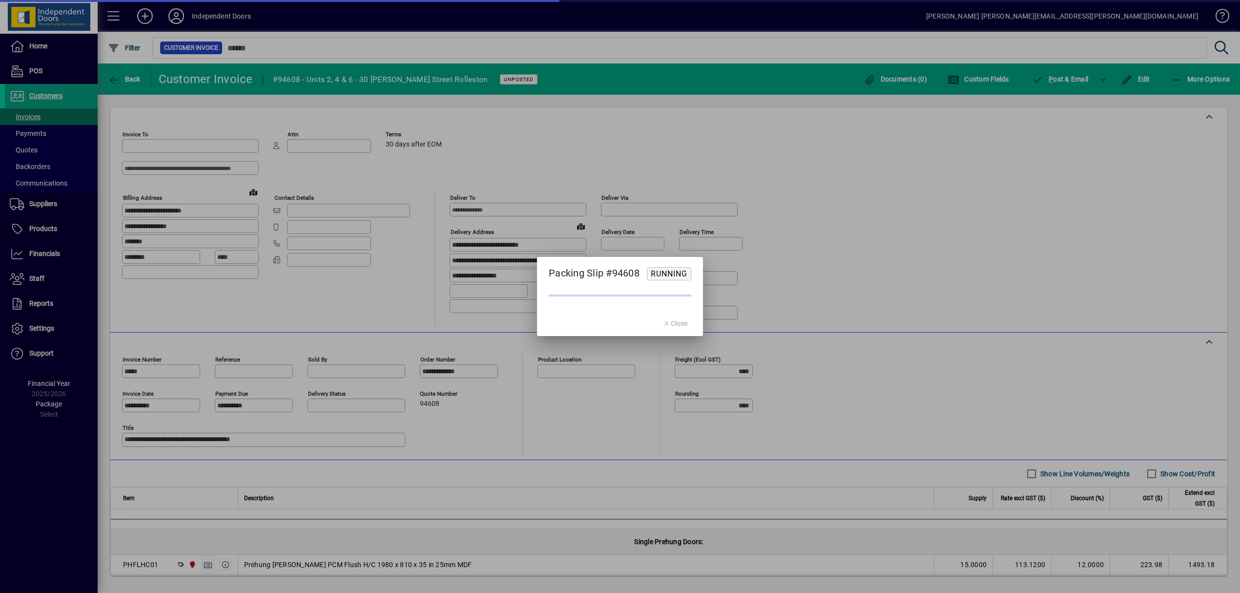
type input "**********"
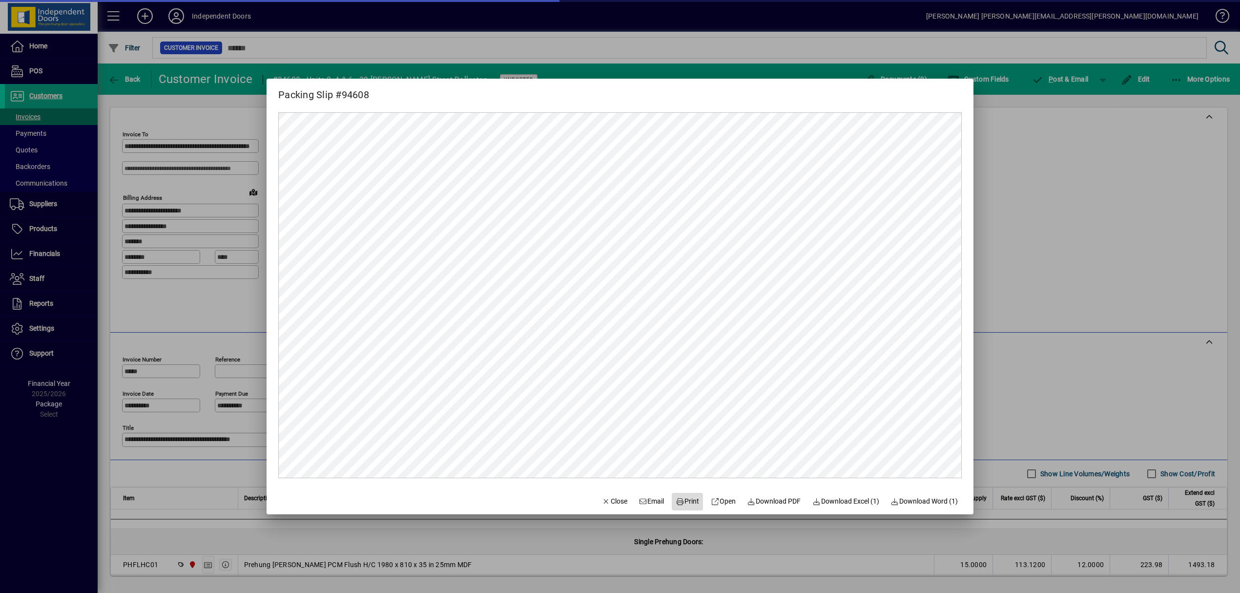
click at [691, 501] on span "Print" at bounding box center [687, 501] width 23 height 10
click at [1143, 79] on div at bounding box center [620, 296] width 1240 height 593
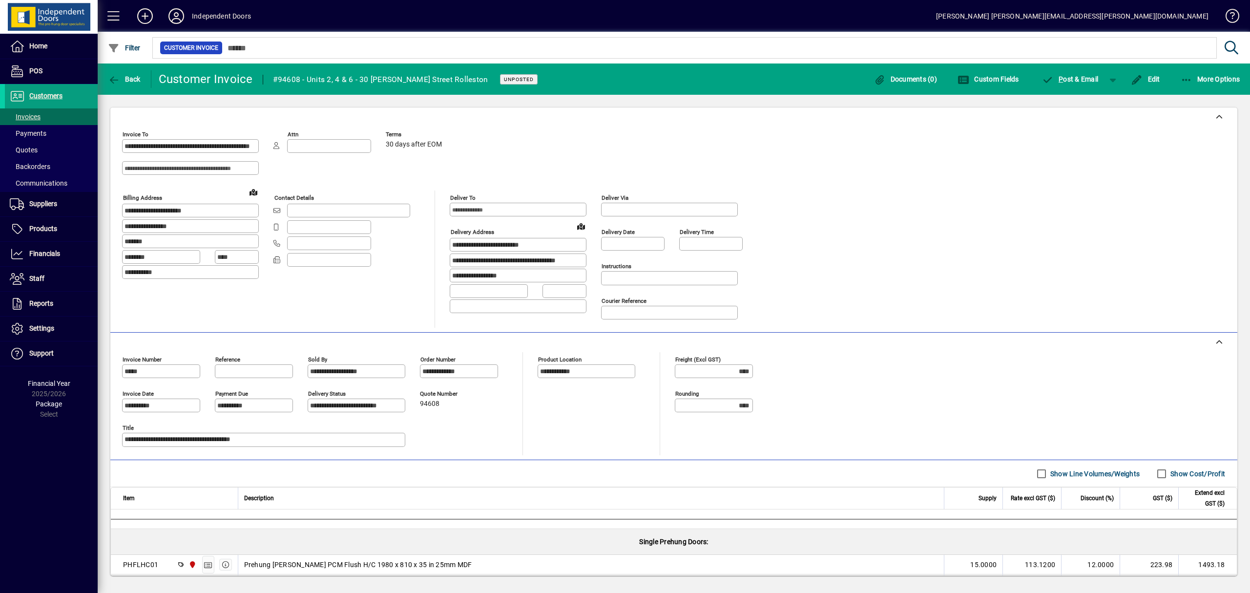
click at [1143, 79] on span "Edit" at bounding box center [1145, 79] width 29 height 8
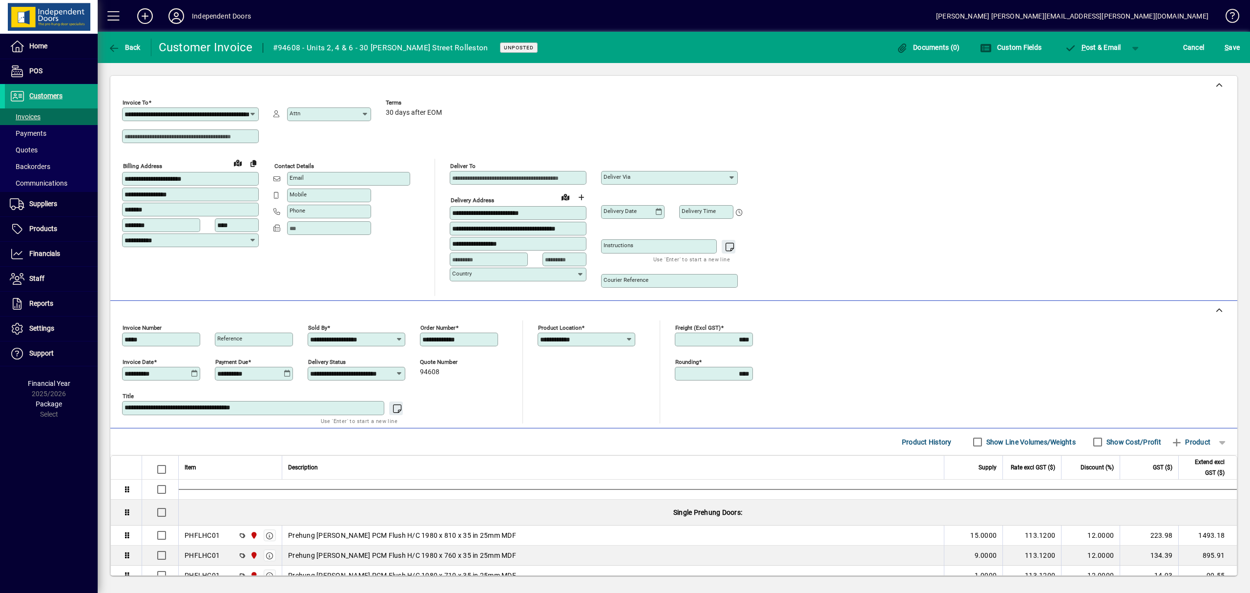
click at [196, 370] on icon at bounding box center [194, 374] width 7 height 8
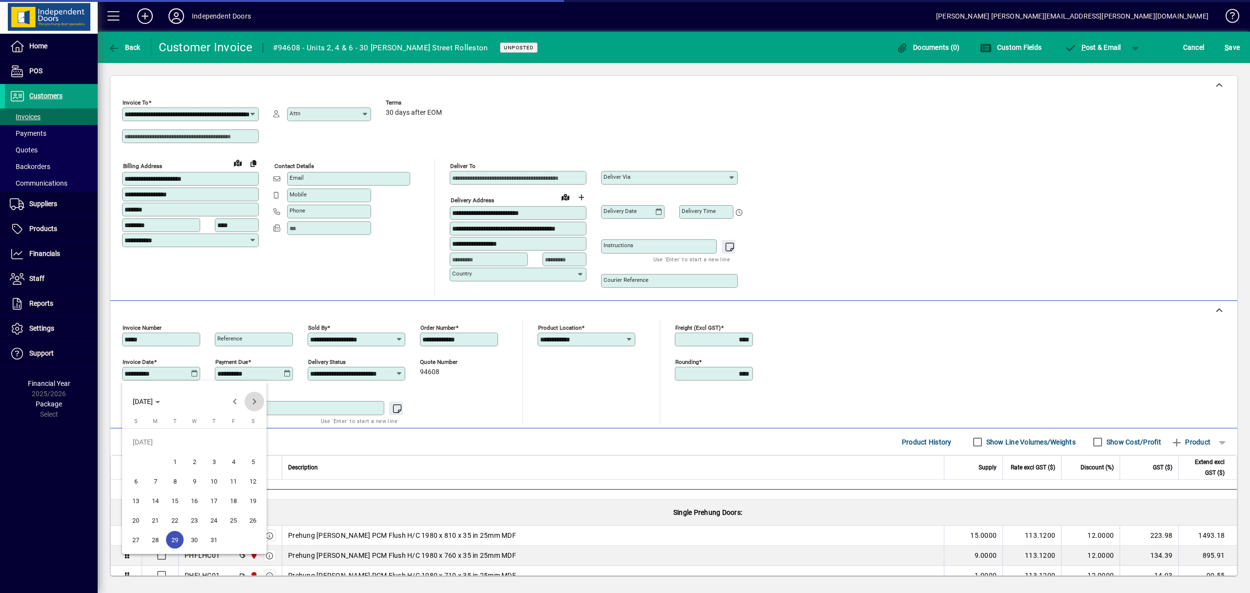
click at [255, 399] on span "Next month" at bounding box center [255, 402] width 20 height 20
click at [211, 481] on span "14" at bounding box center [214, 481] width 18 height 18
type input "**********"
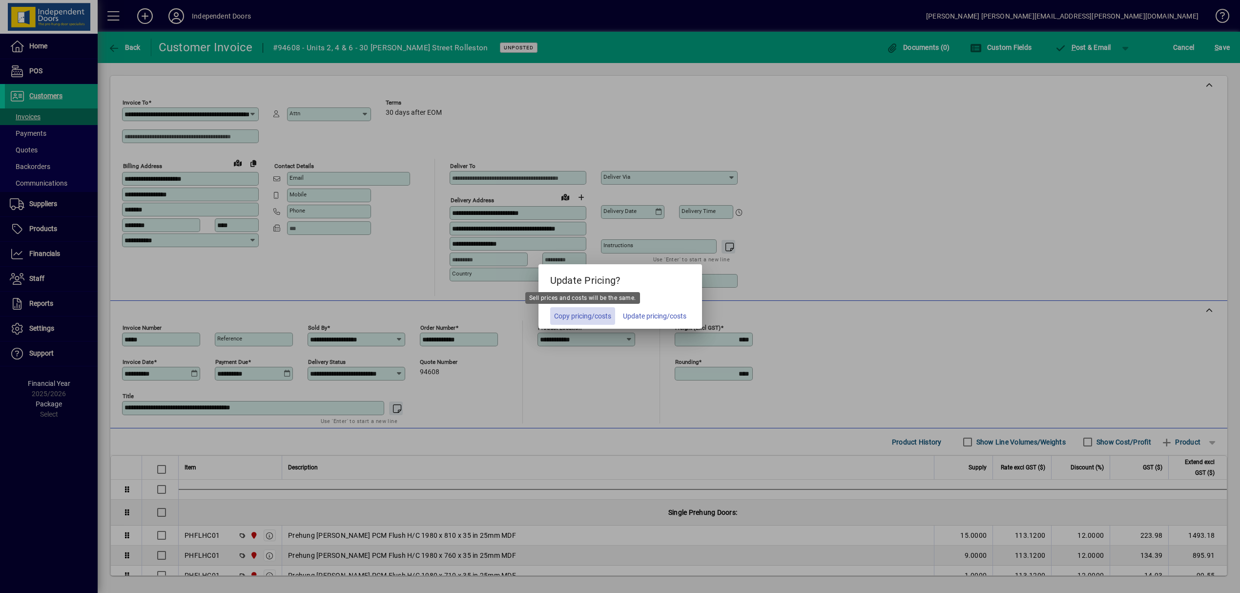
click at [594, 315] on span "Copy pricing/costs" at bounding box center [582, 316] width 57 height 10
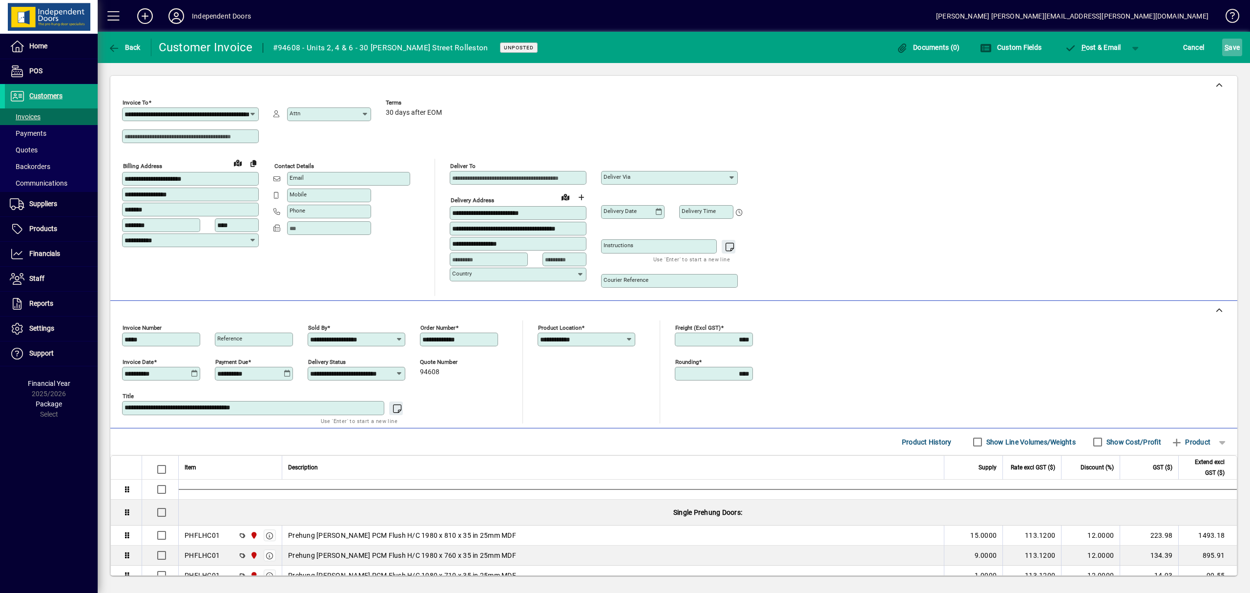
click at [1228, 43] on span "S" at bounding box center [1227, 47] width 4 height 8
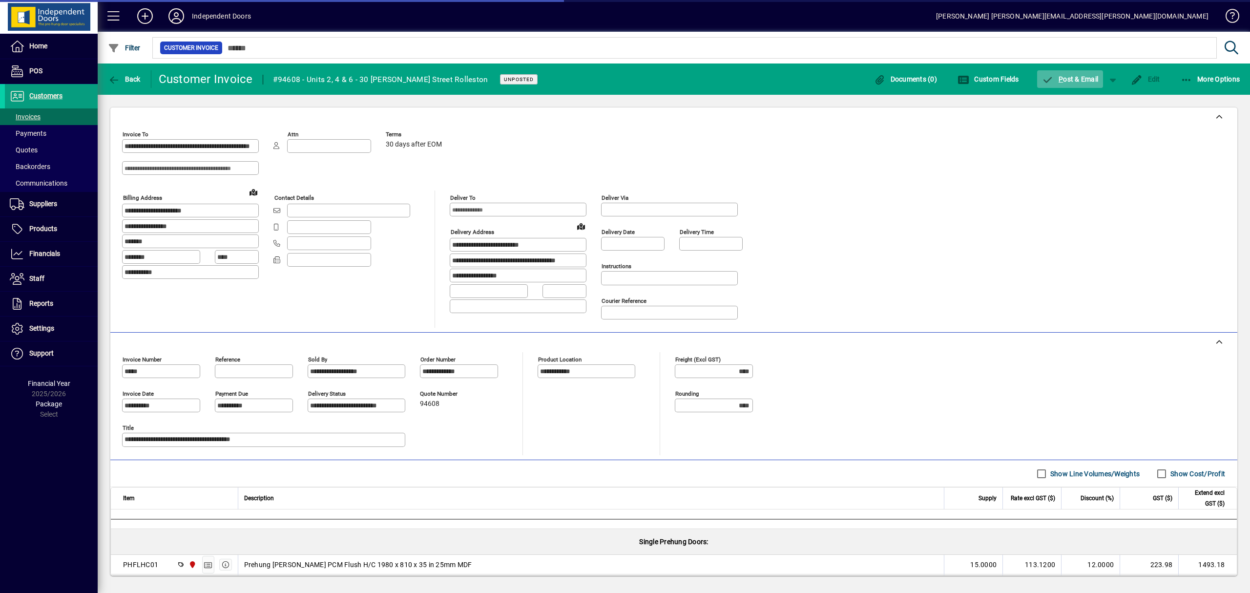
click at [1060, 73] on span "button" at bounding box center [1070, 78] width 66 height 23
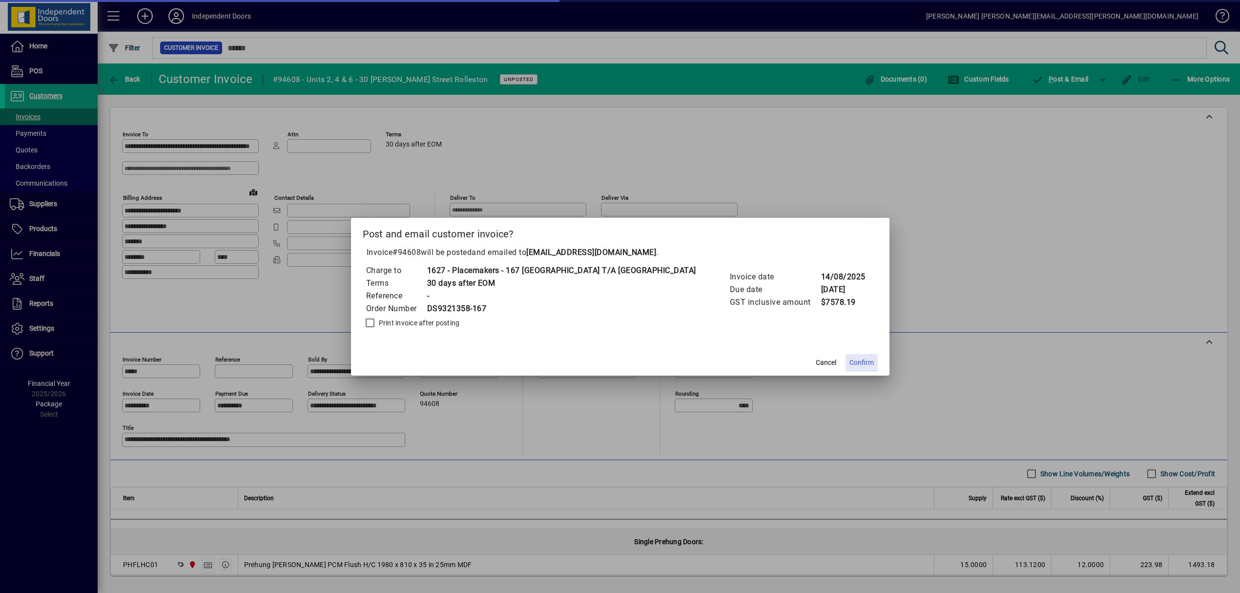
click at [850, 359] on span "Confirm" at bounding box center [862, 362] width 24 height 10
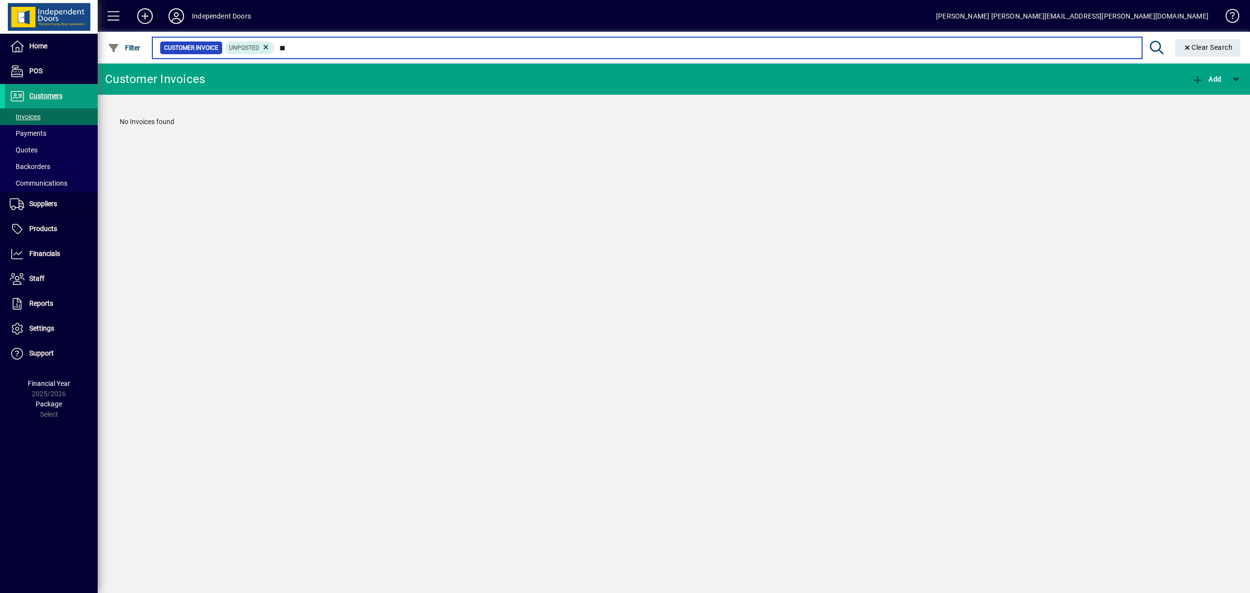
type input "*"
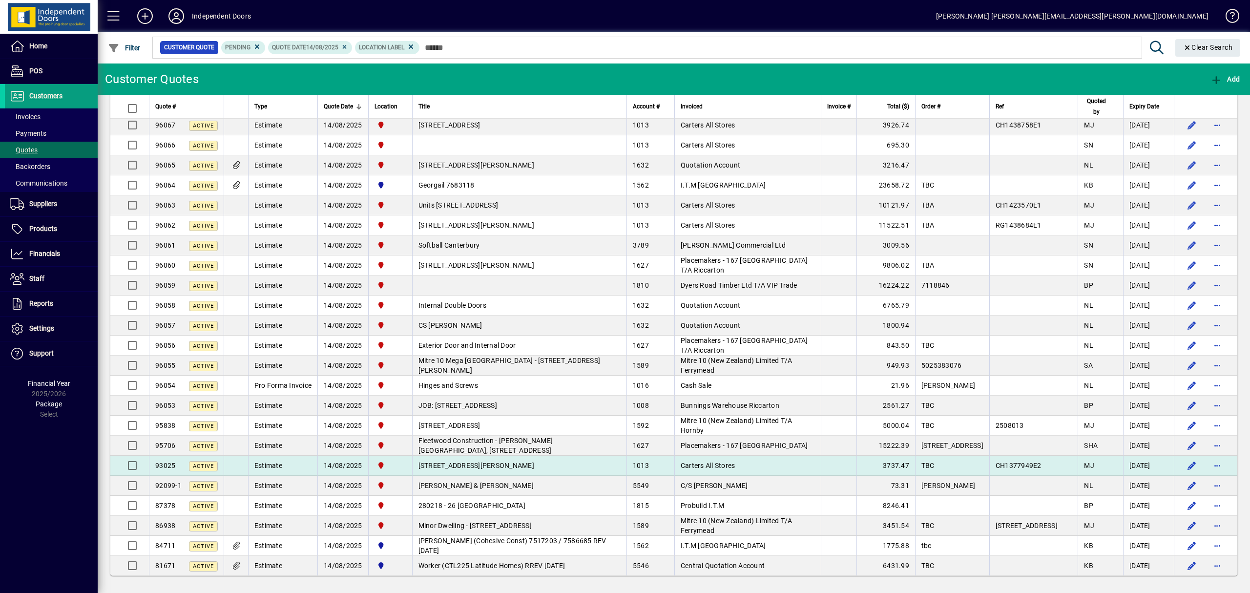
scroll to position [483, 0]
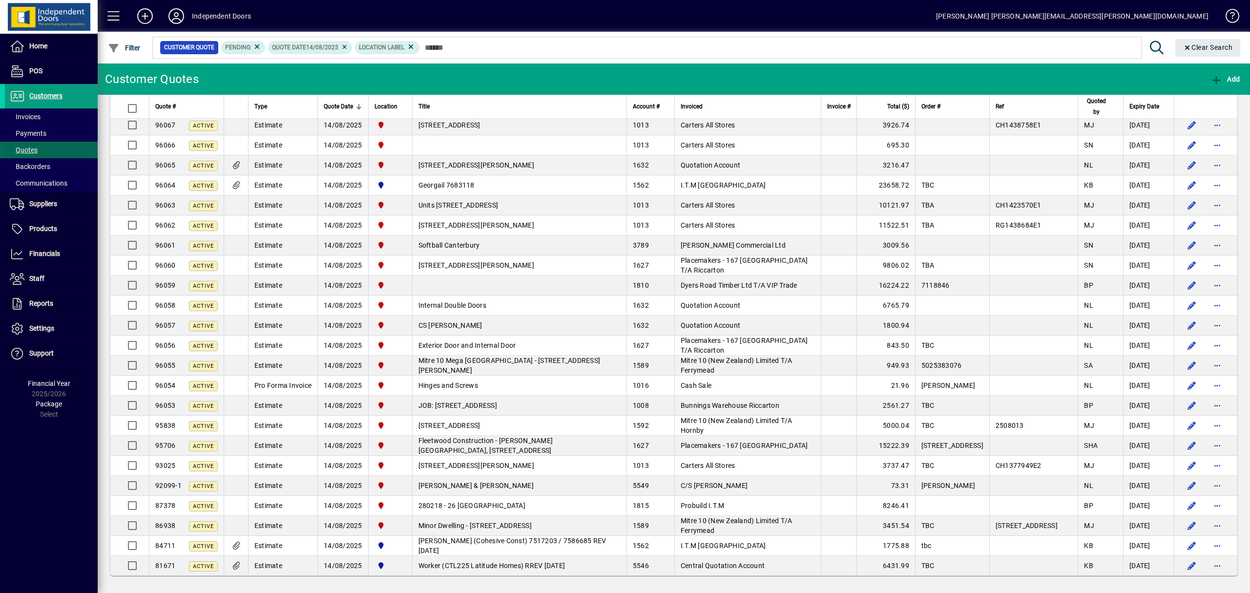
click at [32, 147] on span "Quotes" at bounding box center [24, 150] width 28 height 8
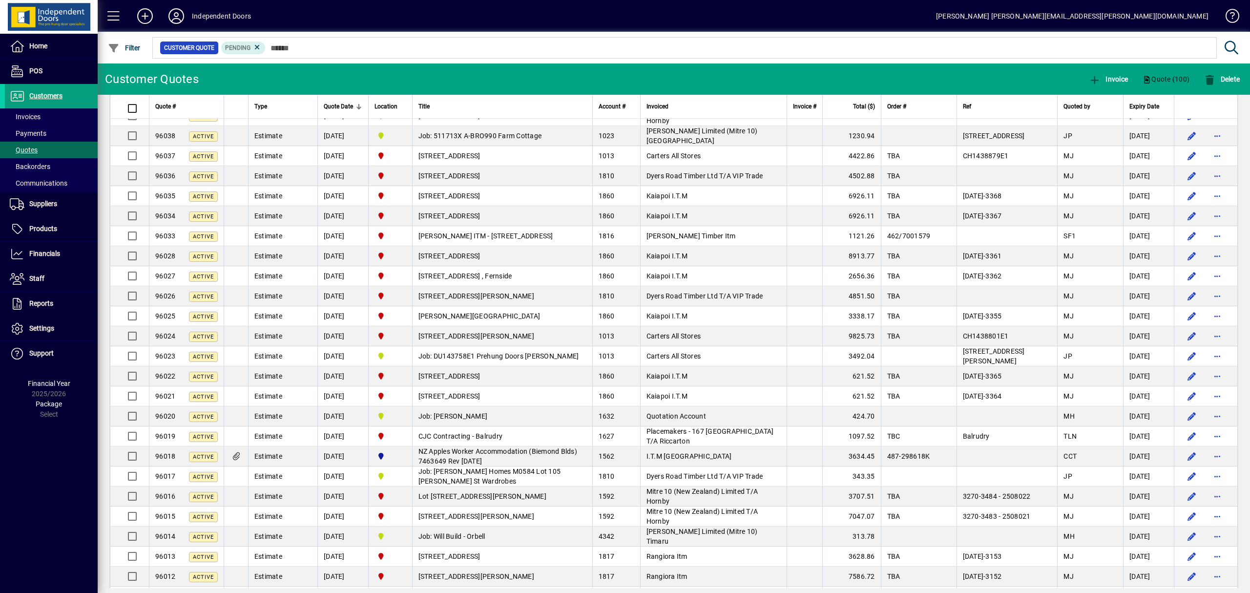
scroll to position [1601, 0]
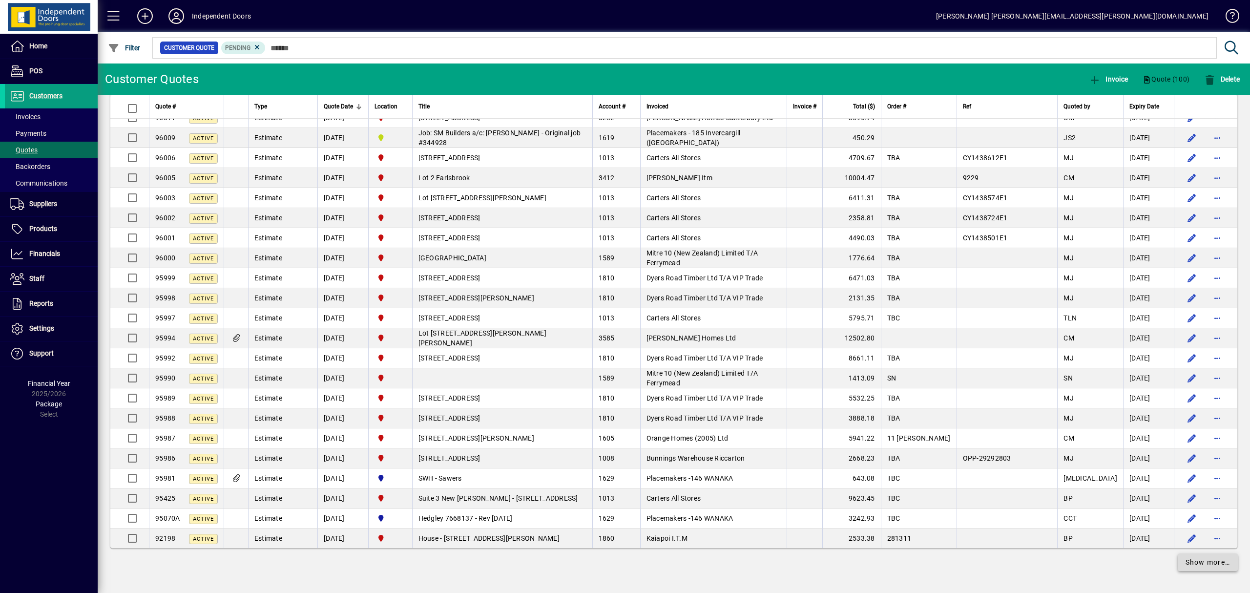
click at [1186, 563] on span "Show more…" at bounding box center [1208, 562] width 45 height 10
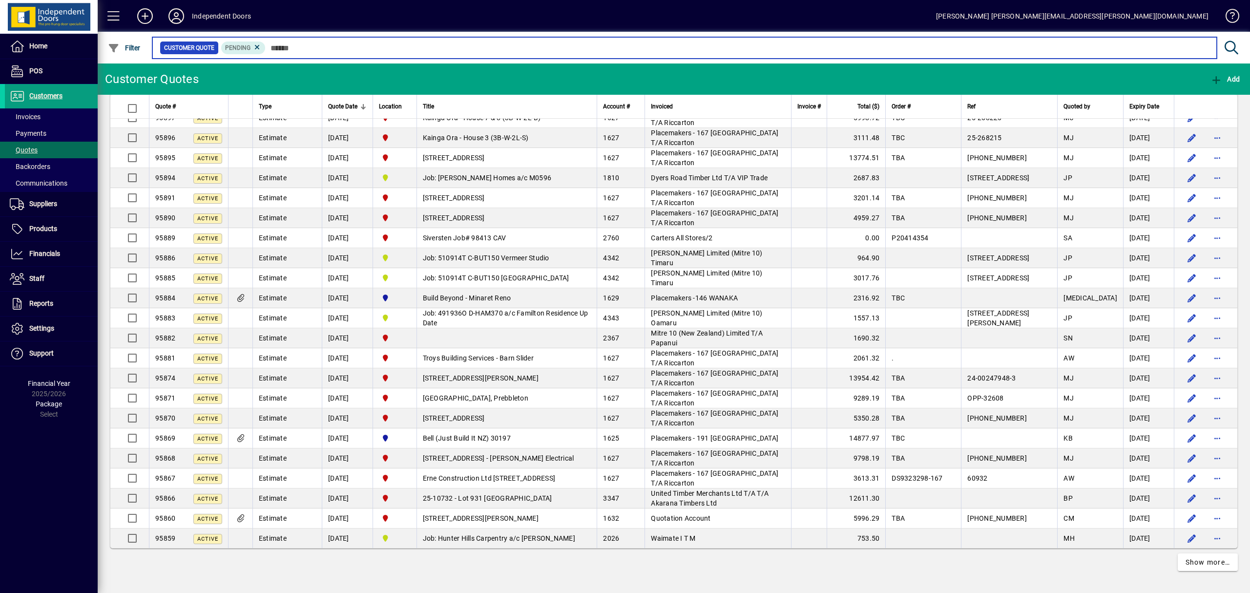
scroll to position [3620, 0]
click at [336, 49] on input "text" at bounding box center [737, 48] width 943 height 14
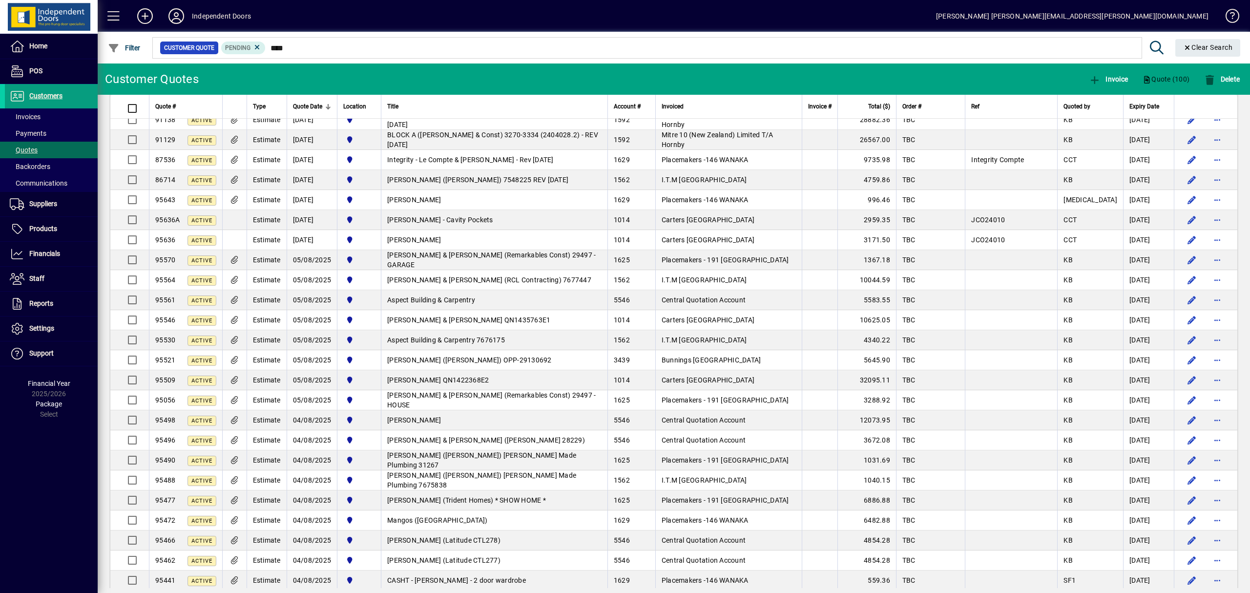
scroll to position [1146, 0]
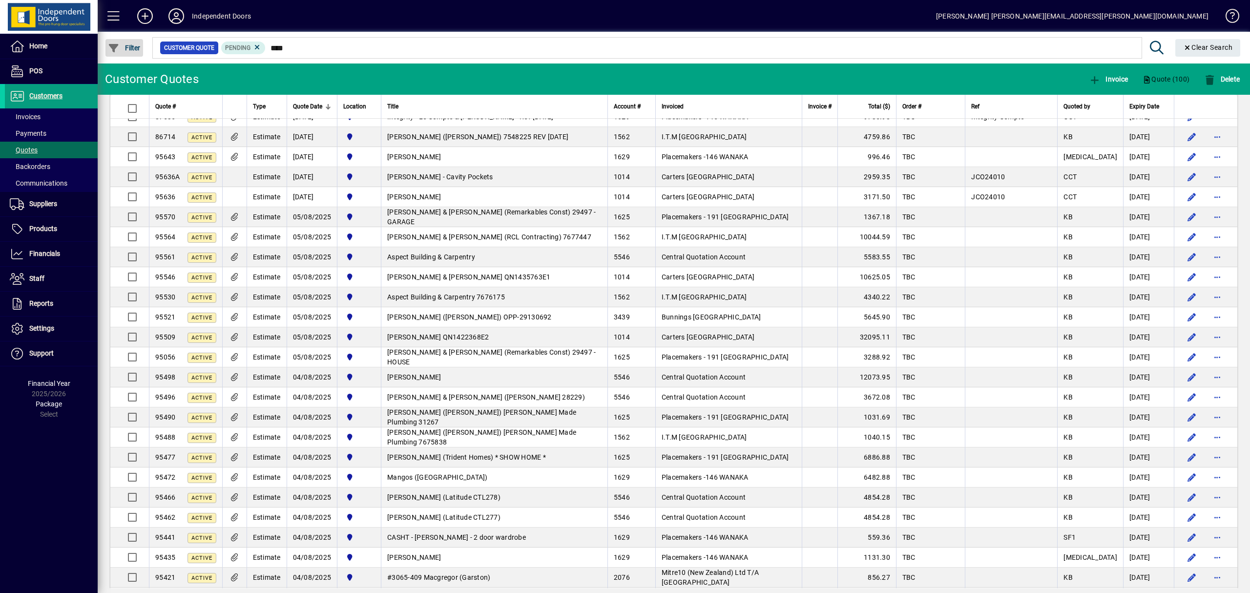
click at [129, 45] on span "Filter" at bounding box center [124, 48] width 33 height 8
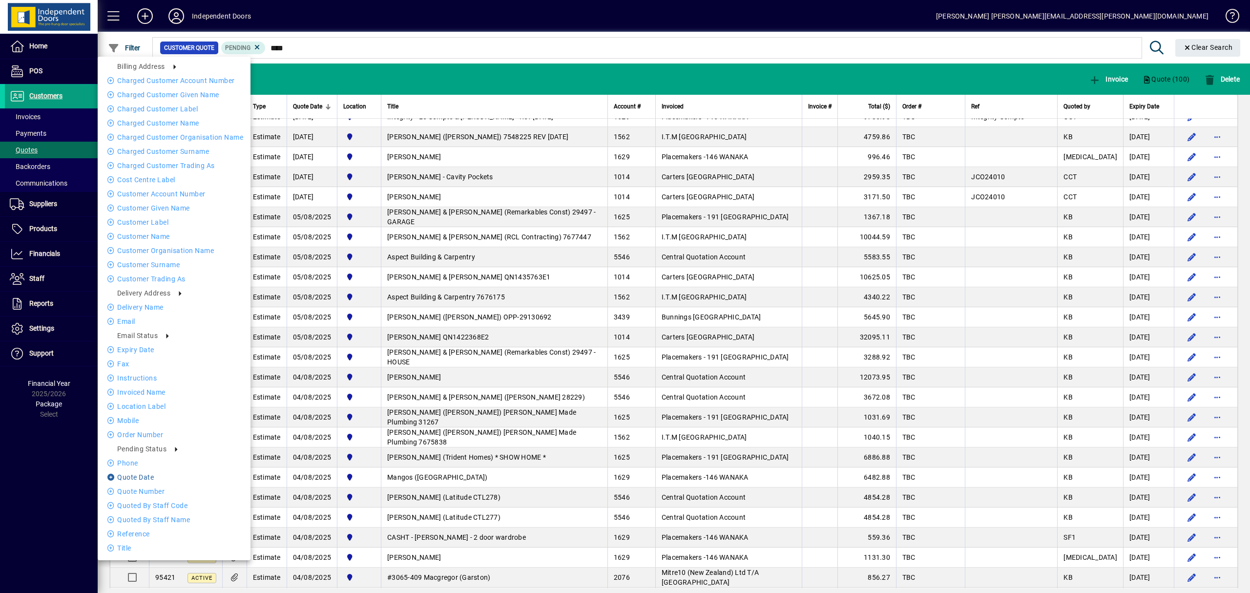
click at [146, 475] on li "Quote date" at bounding box center [174, 477] width 153 height 12
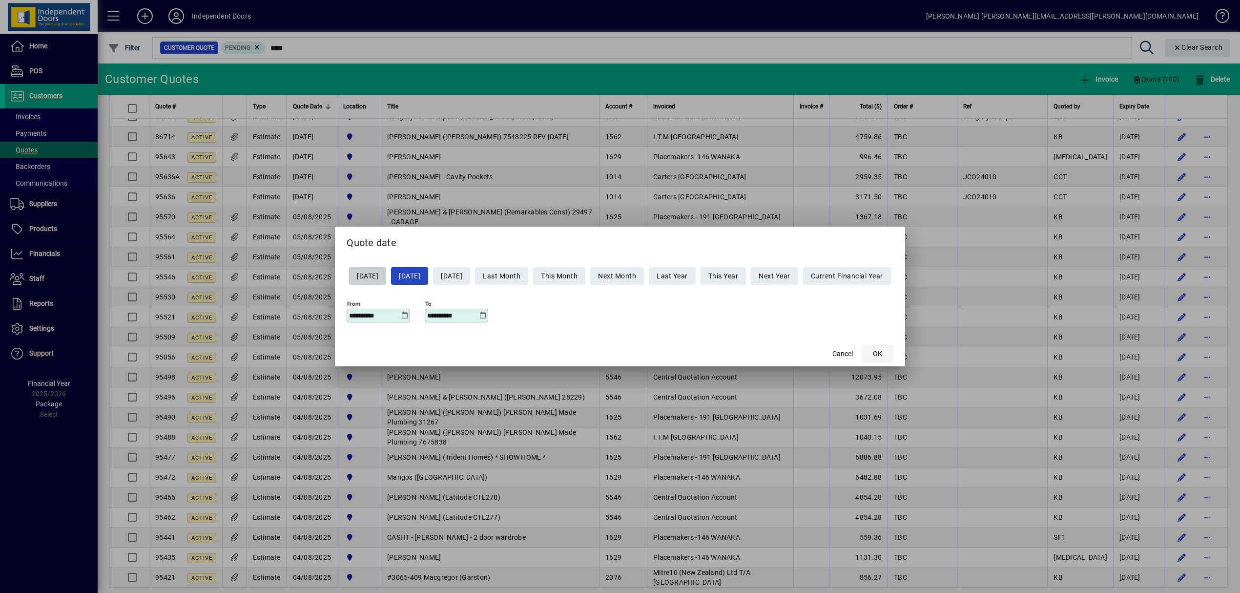
click at [893, 354] on span "button" at bounding box center [877, 353] width 31 height 23
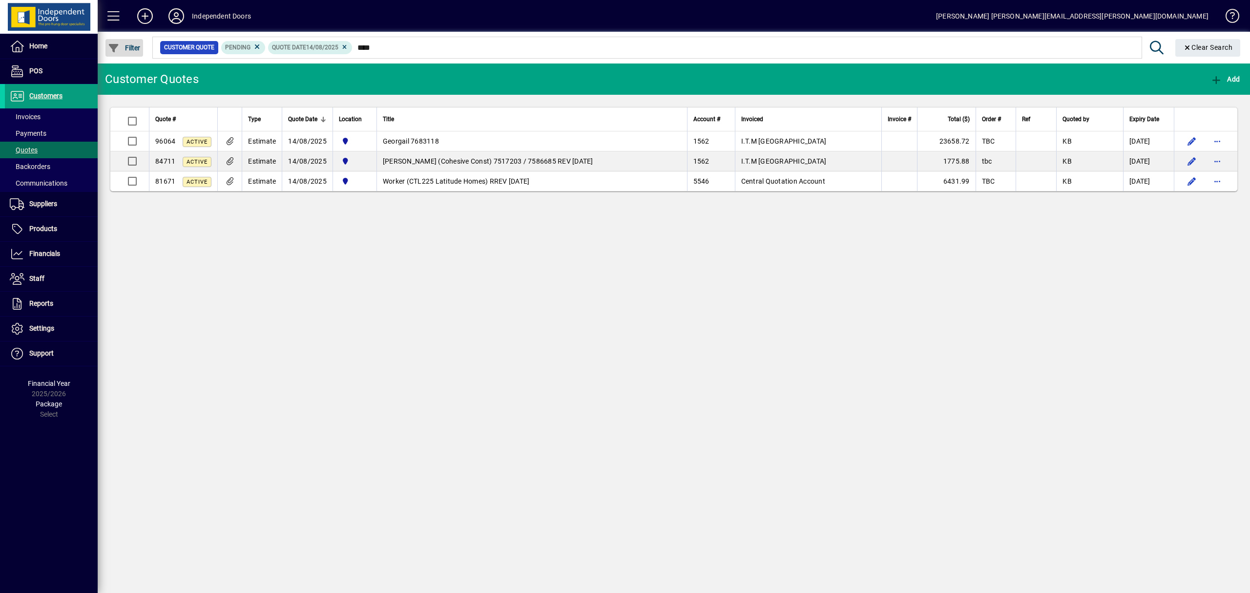
click at [133, 48] on span "Filter" at bounding box center [124, 48] width 33 height 8
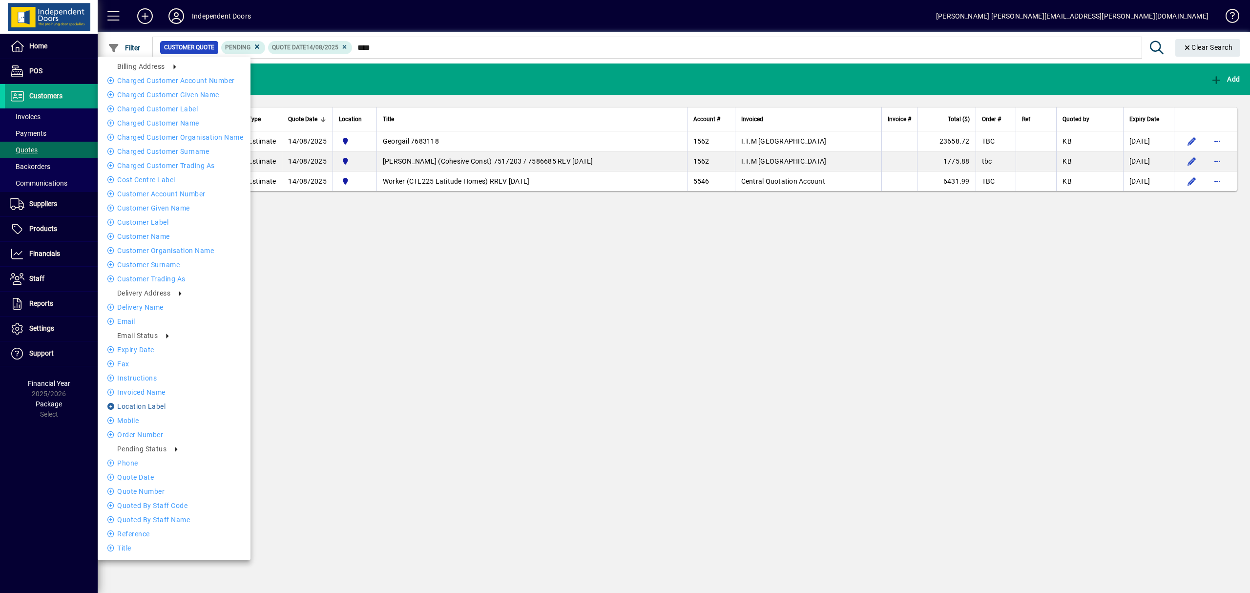
click at [133, 407] on li "Location Label" at bounding box center [174, 406] width 153 height 12
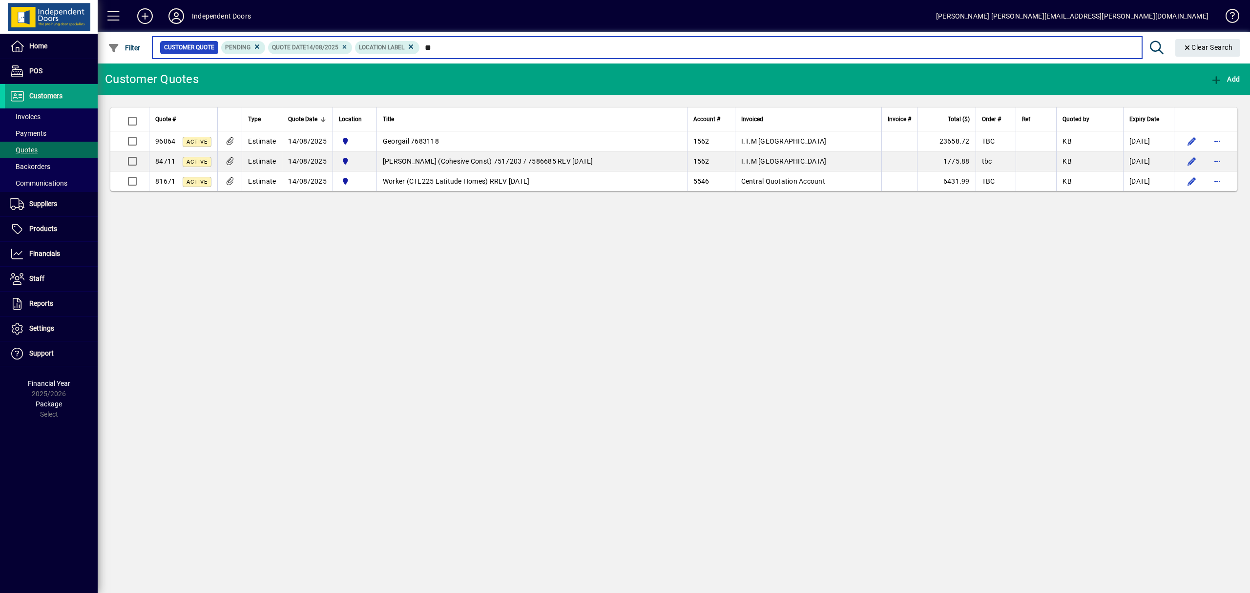
type input "*"
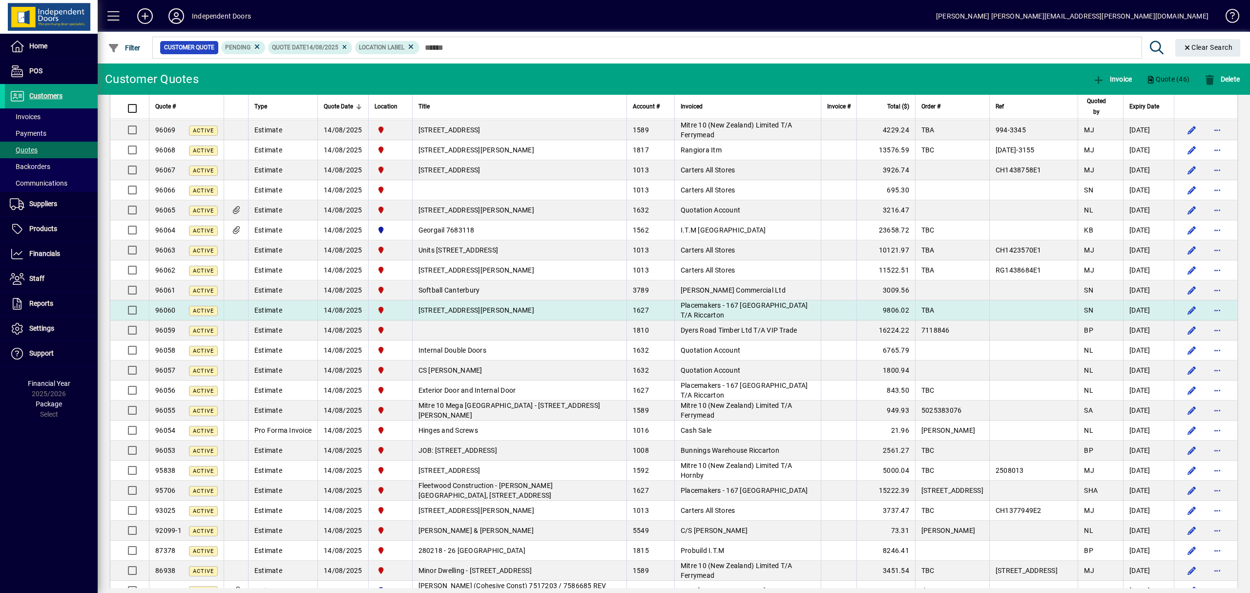
scroll to position [419, 0]
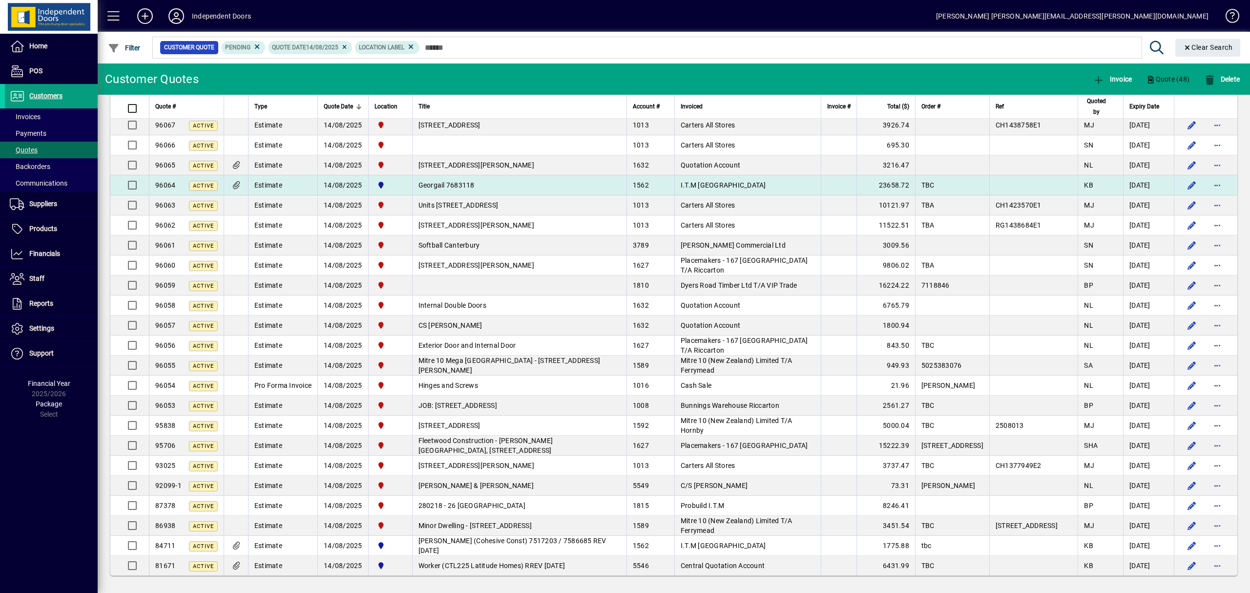
scroll to position [524, 0]
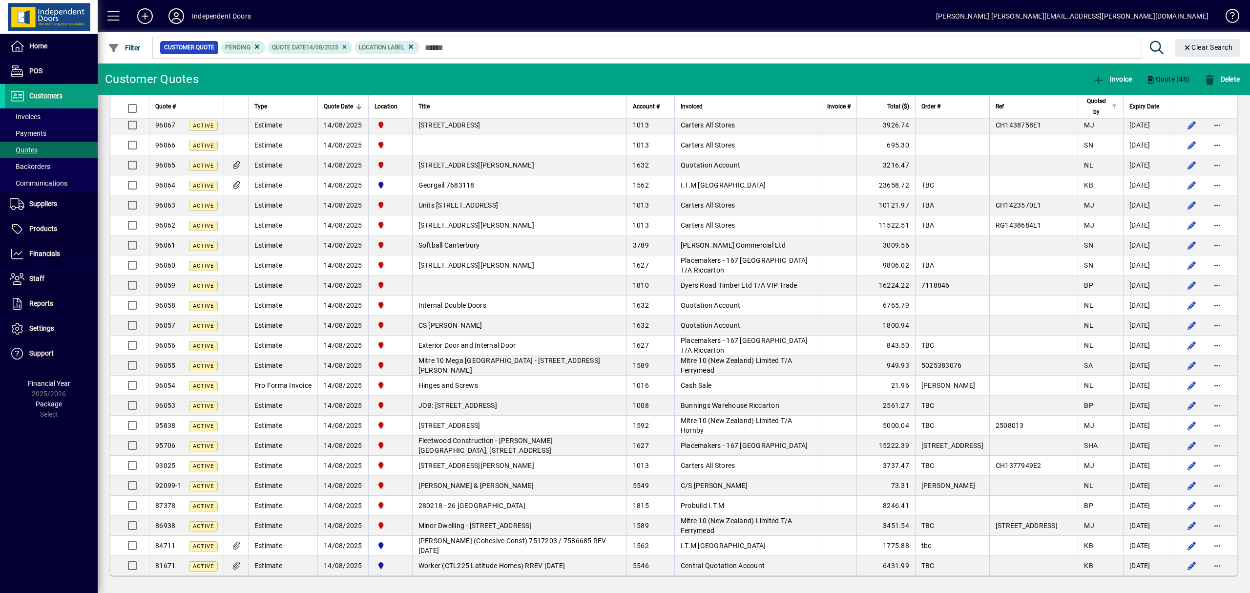
click at [1089, 102] on span "Quoted by" at bounding box center [1096, 106] width 24 height 21
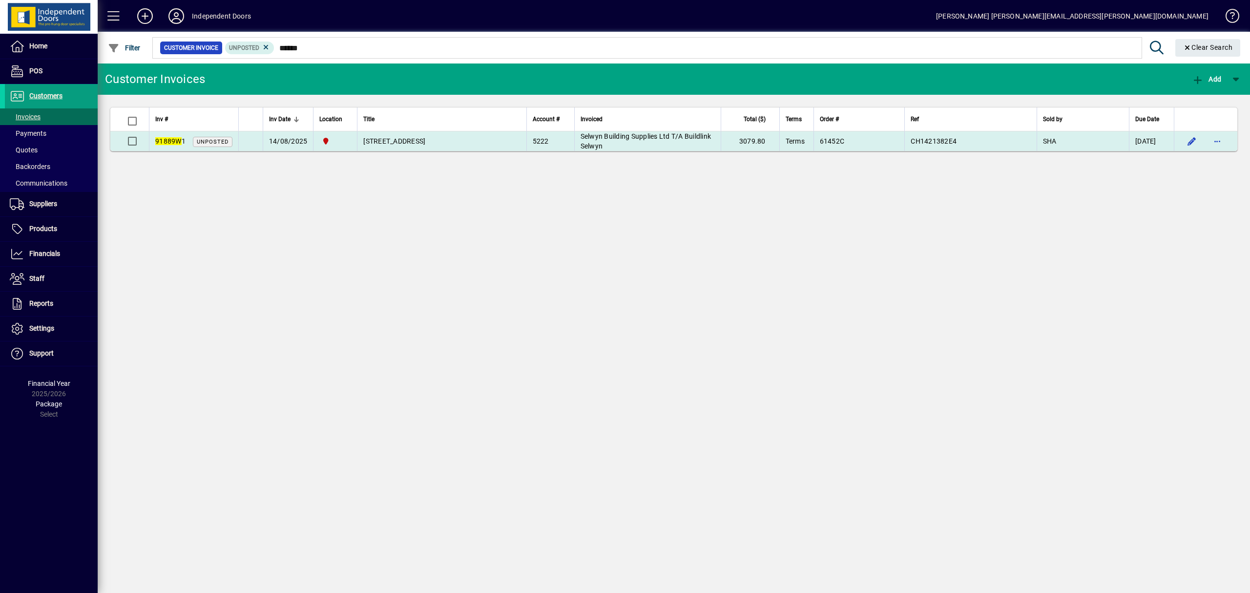
type input "******"
click at [425, 138] on span "6 Cliff Street, Moncks Bay" at bounding box center [394, 141] width 62 height 8
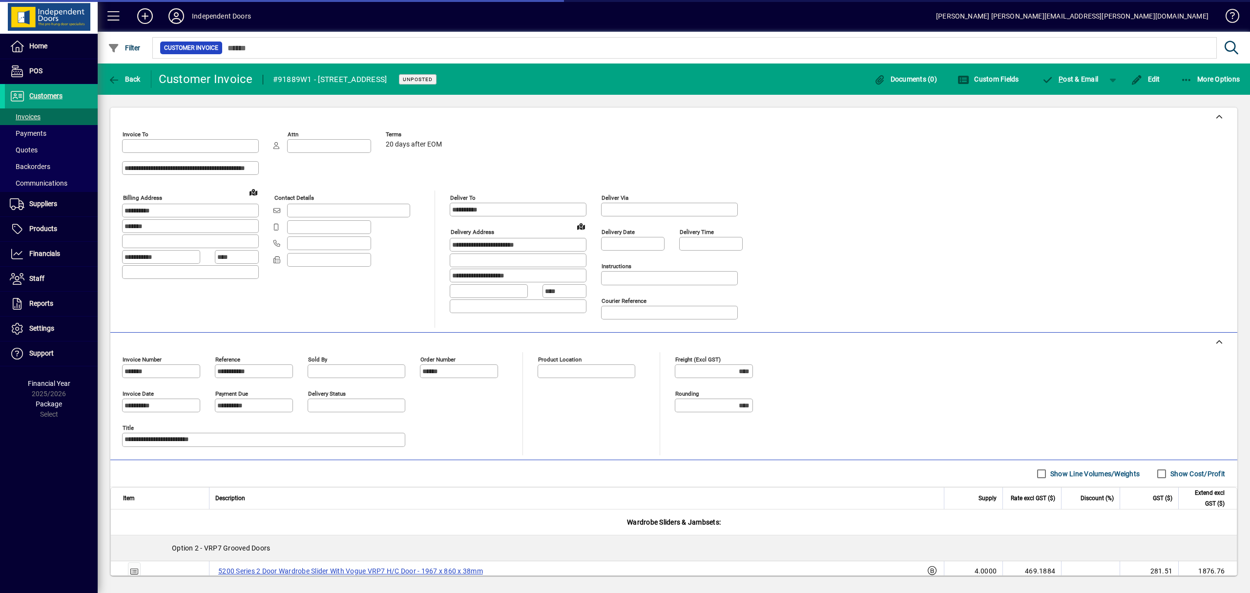
type input "**********"
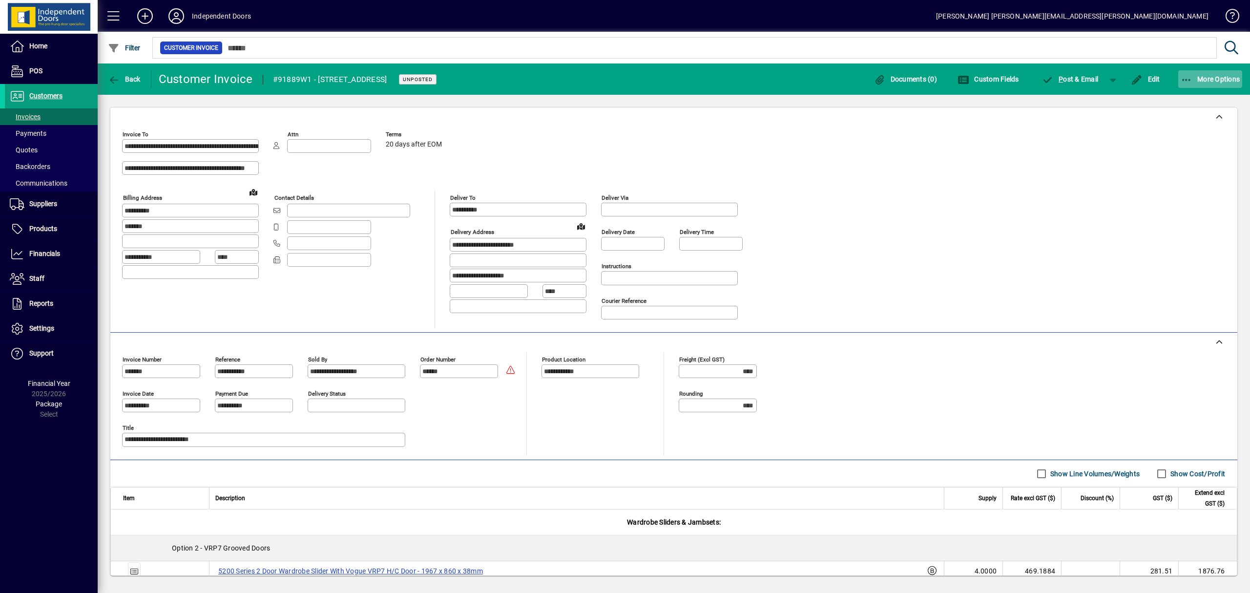
click at [1190, 80] on icon "button" at bounding box center [1187, 80] width 12 height 10
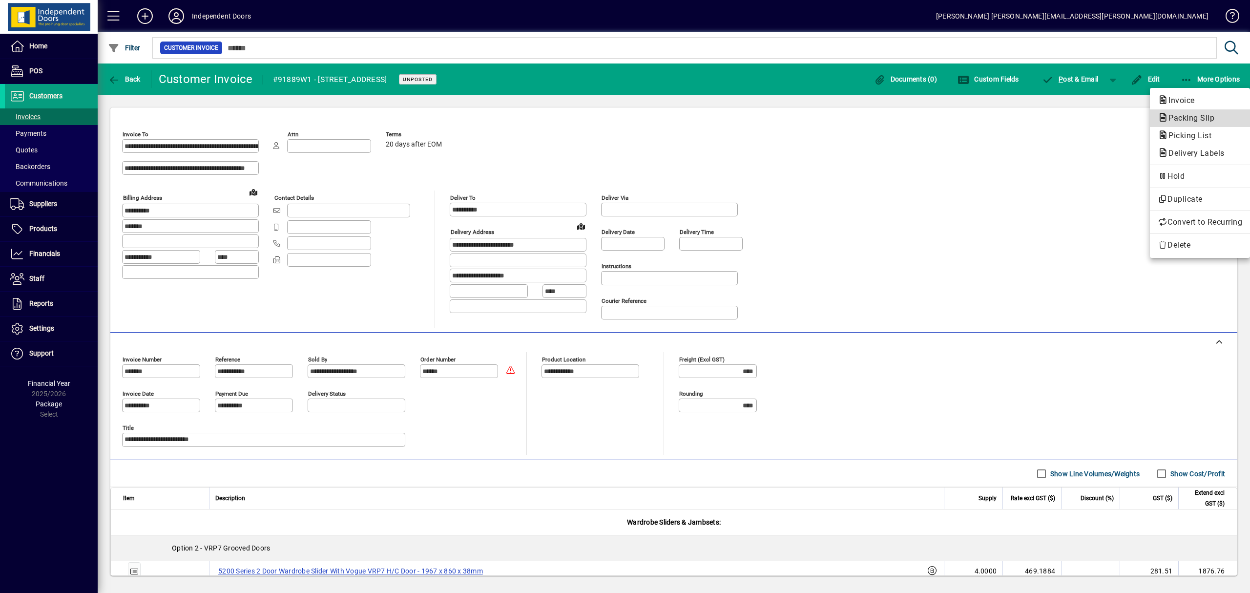
click at [1194, 118] on span "Packing Slip" at bounding box center [1189, 117] width 62 height 9
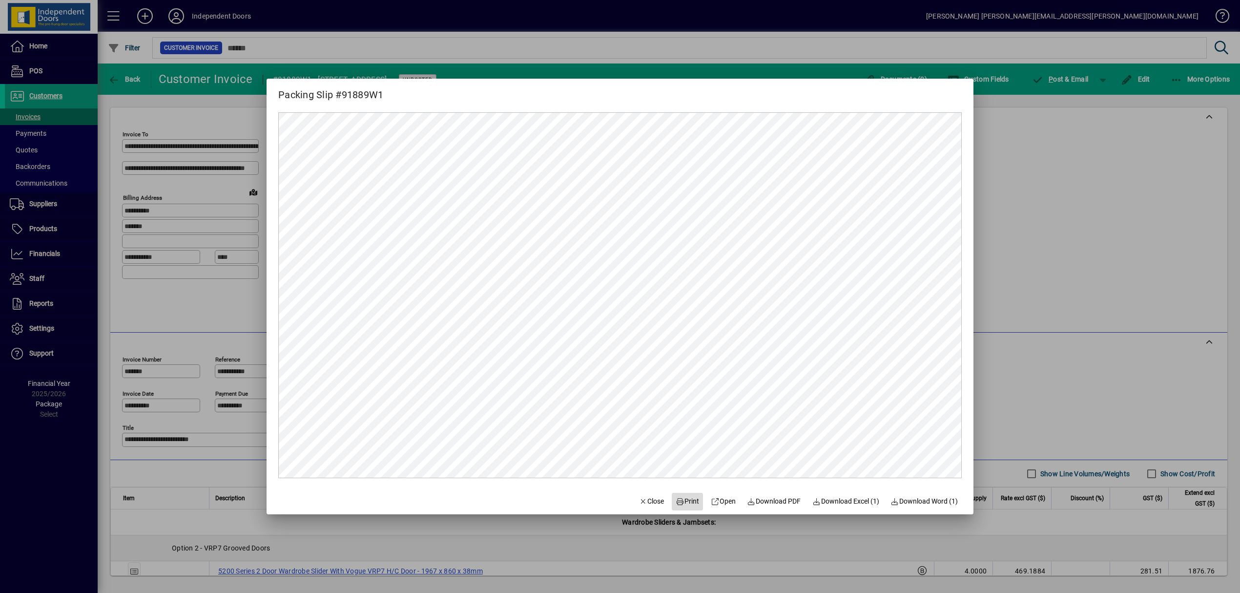
click at [679, 501] on span "Print" at bounding box center [687, 501] width 23 height 10
click at [1063, 75] on div at bounding box center [620, 296] width 1240 height 593
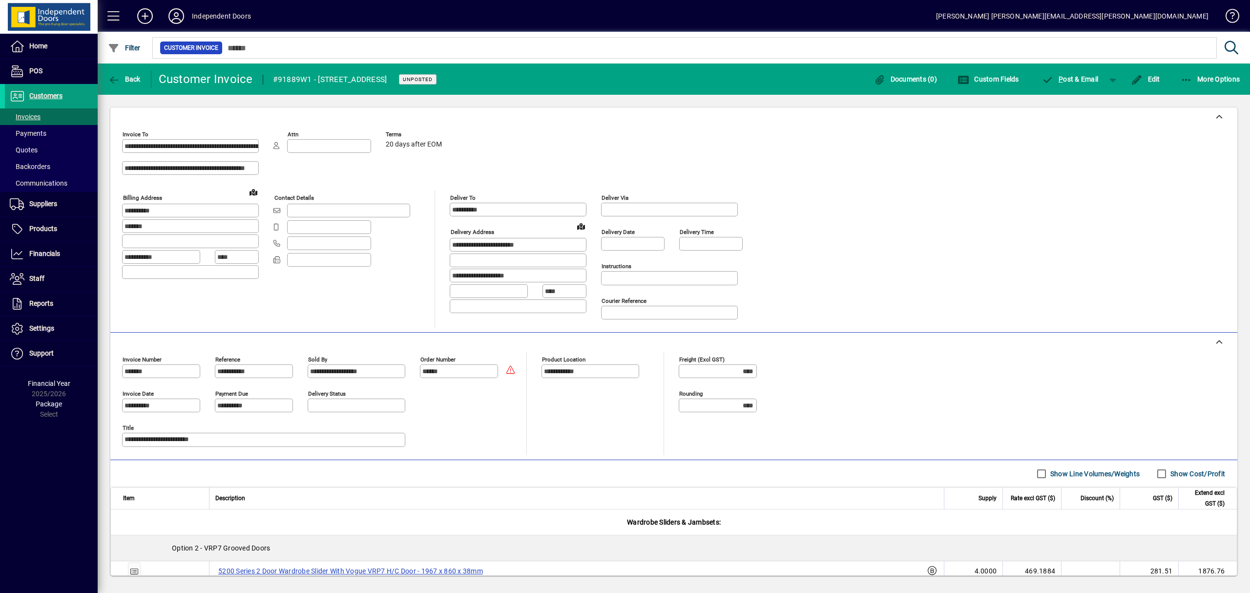
click at [1063, 75] on span "P ost & Email" at bounding box center [1070, 79] width 57 height 8
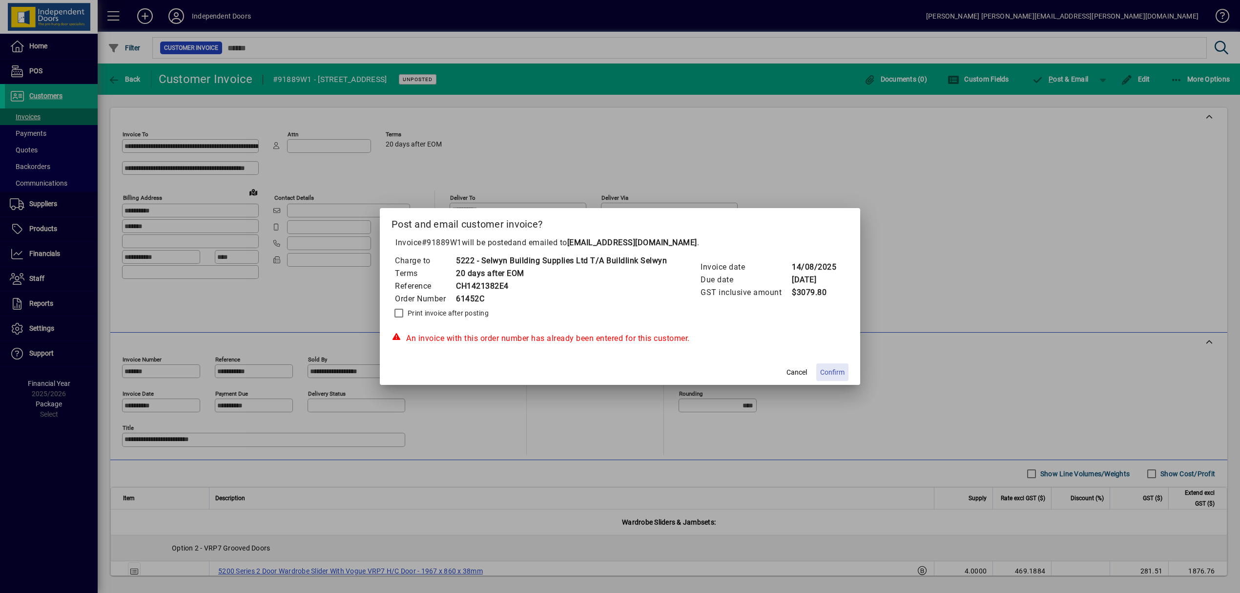
click at [831, 365] on span at bounding box center [833, 371] width 32 height 23
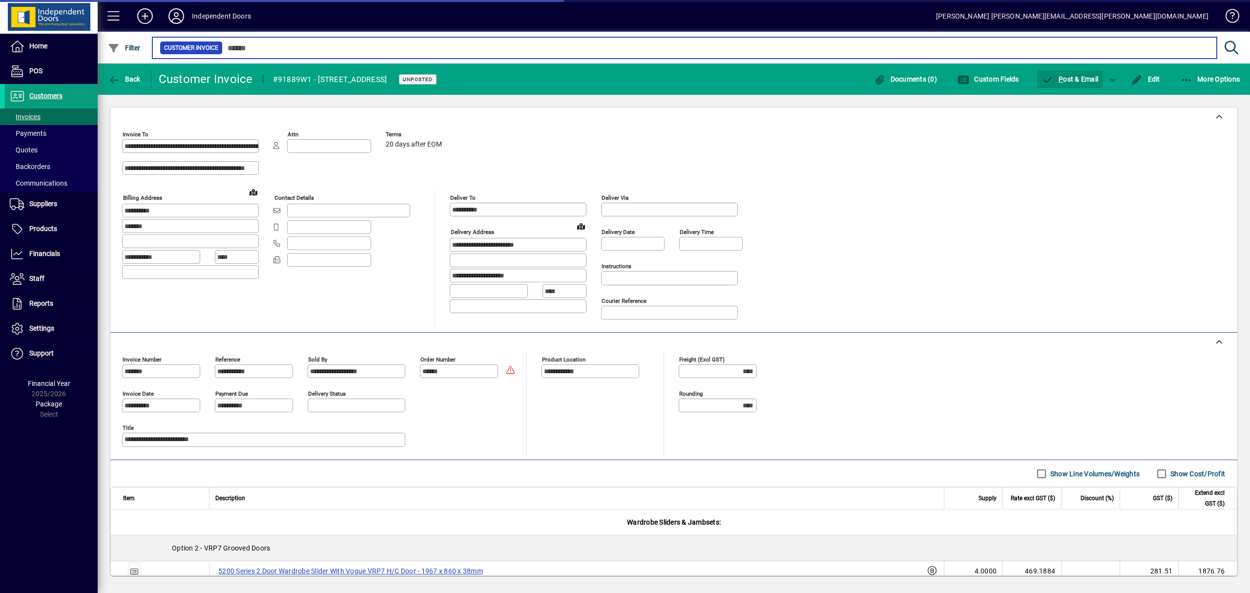
type input "******"
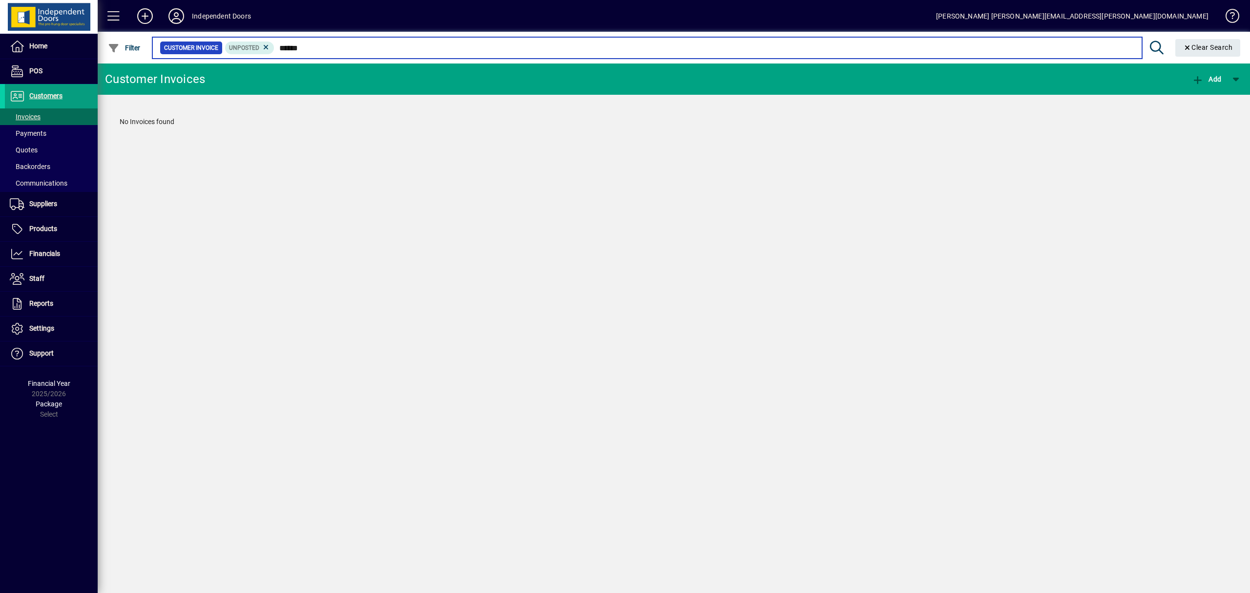
drag, startPoint x: 319, startPoint y: 47, endPoint x: 253, endPoint y: 37, distance: 66.6
click at [255, 37] on mat-form-field "Customer Invoice Unposted ****** Clear Search" at bounding box center [698, 48] width 1094 height 32
